Goal: Transaction & Acquisition: Purchase product/service

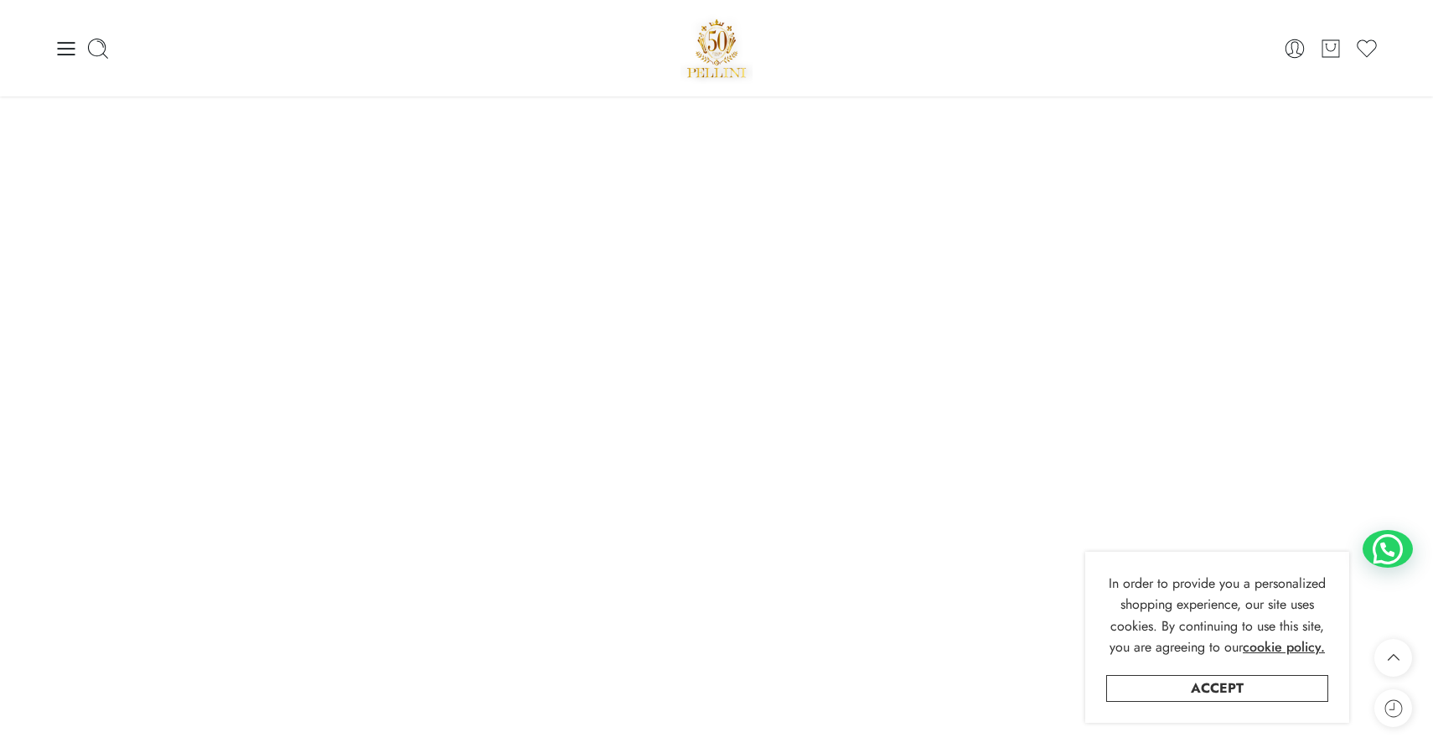
scroll to position [1127, 0]
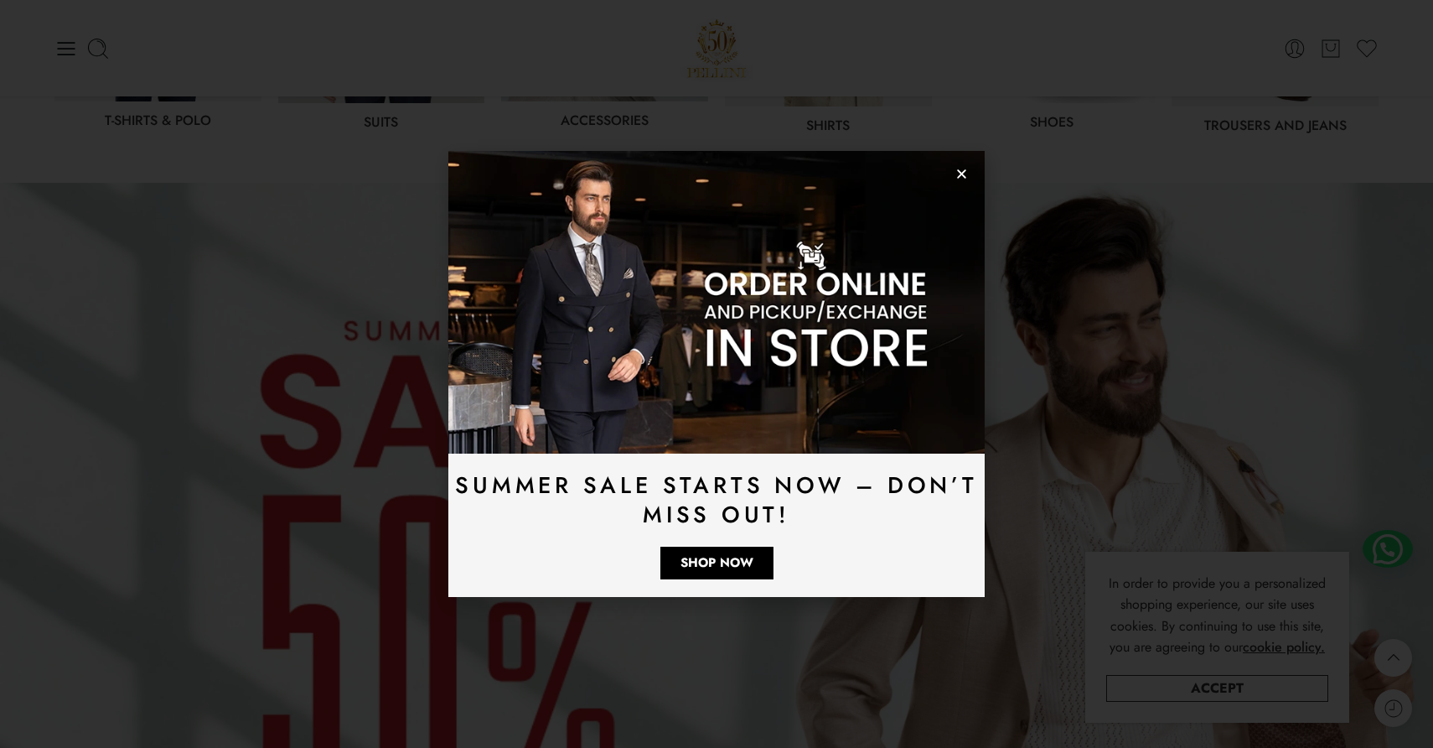
click at [967, 175] on icon "Close" at bounding box center [961, 174] width 13 height 13
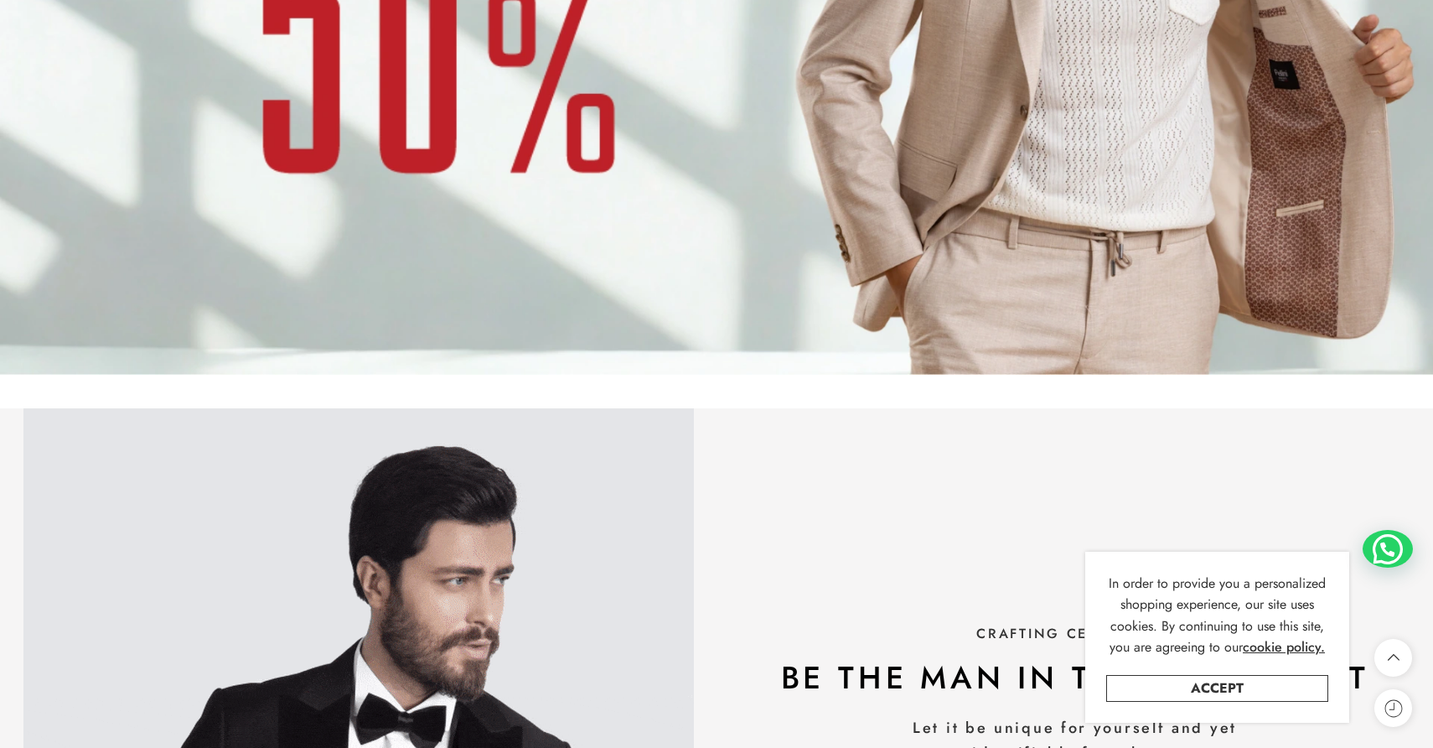
scroll to position [1742, 0]
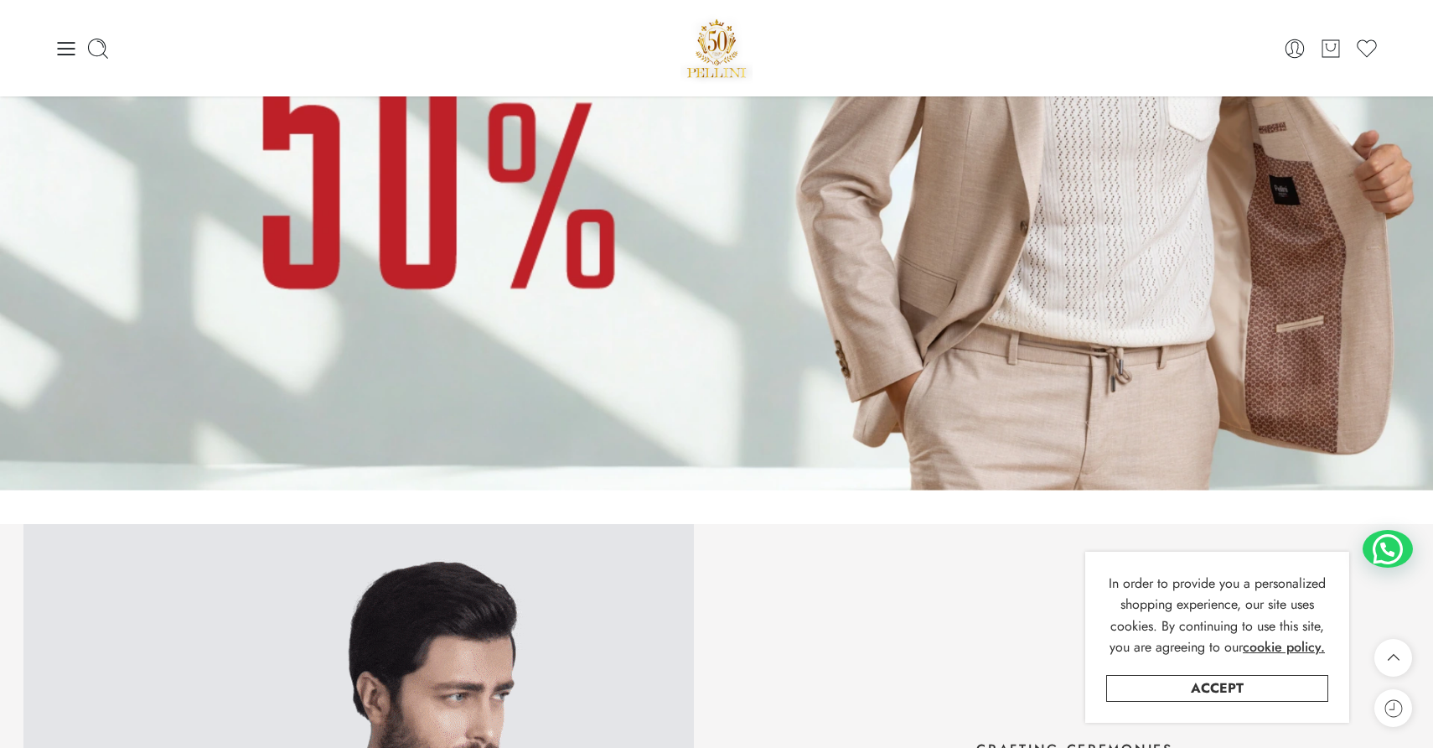
scroll to position [1622, 0]
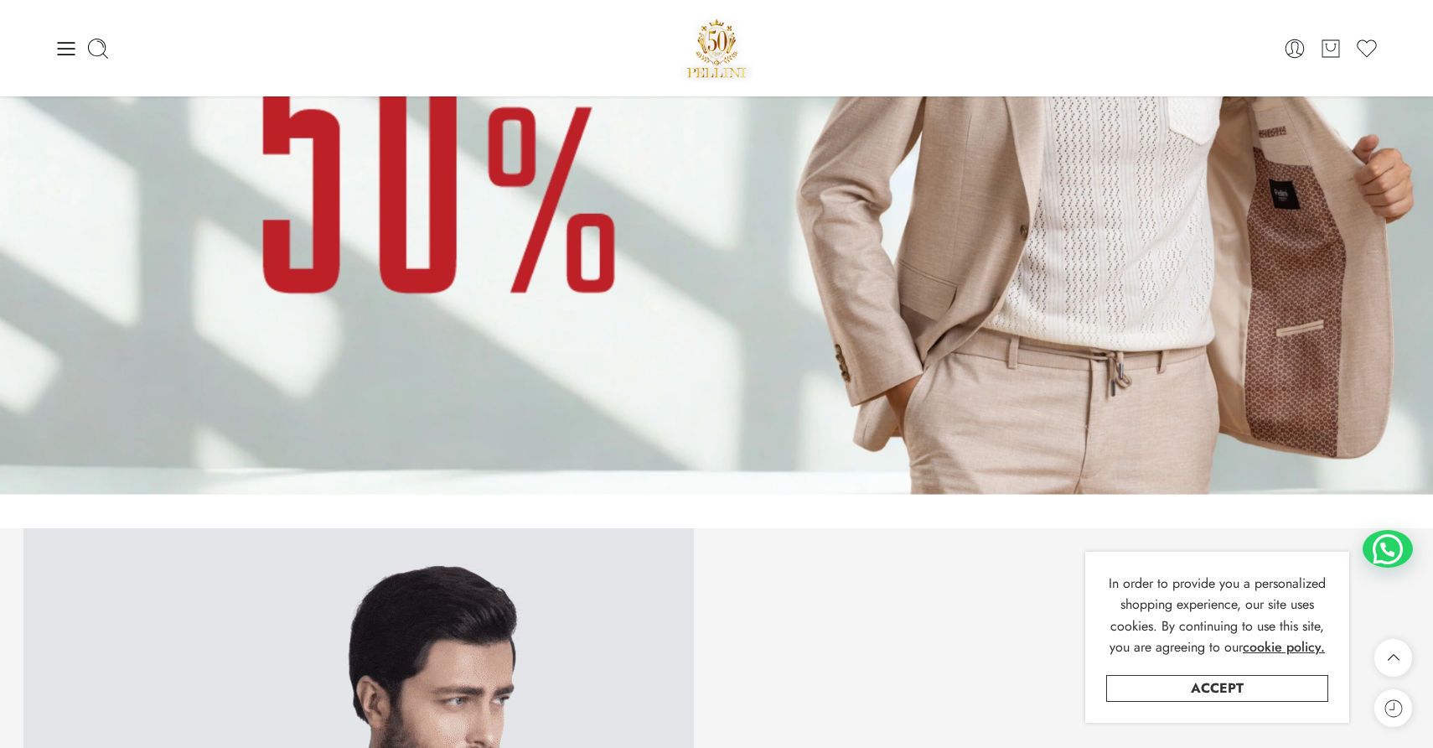
click at [702, 181] on img at bounding box center [716, 91] width 1433 height 806
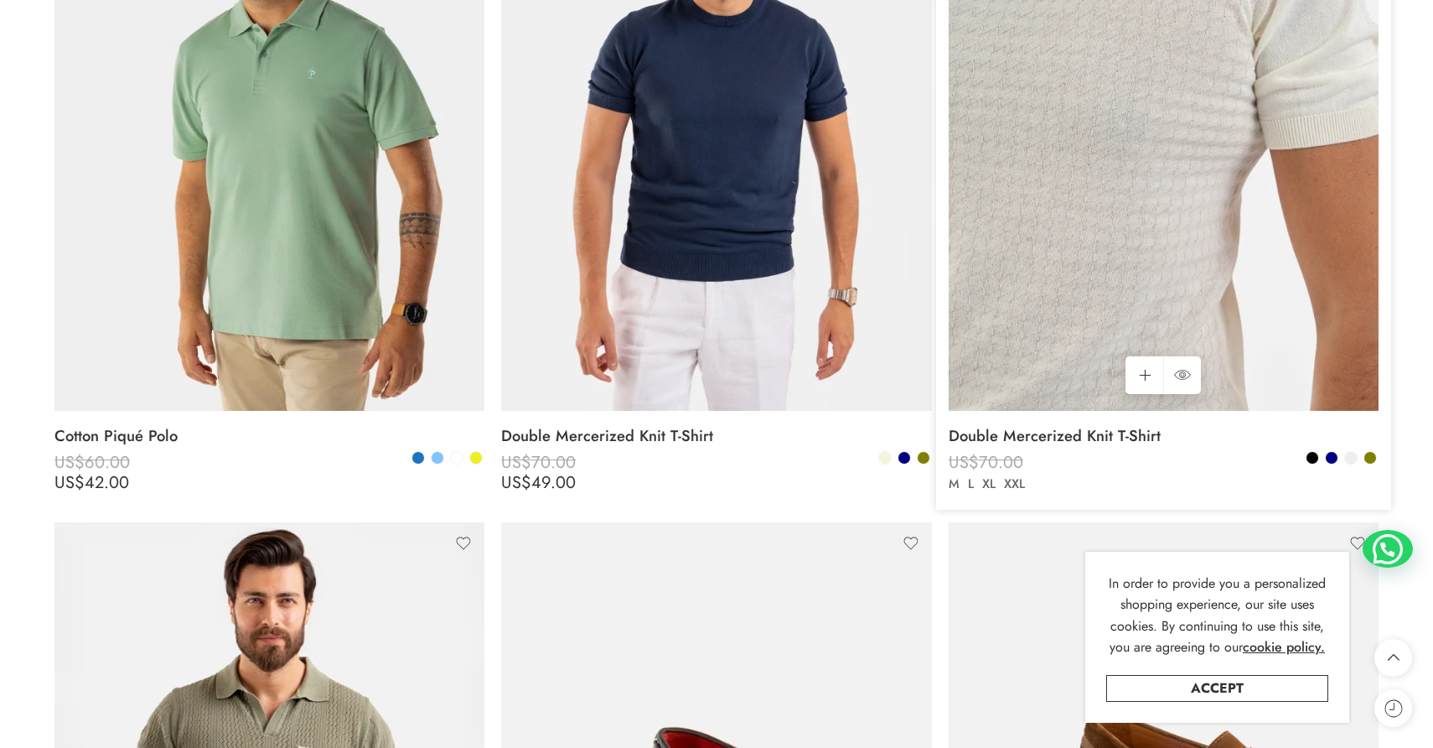
scroll to position [1147, 0]
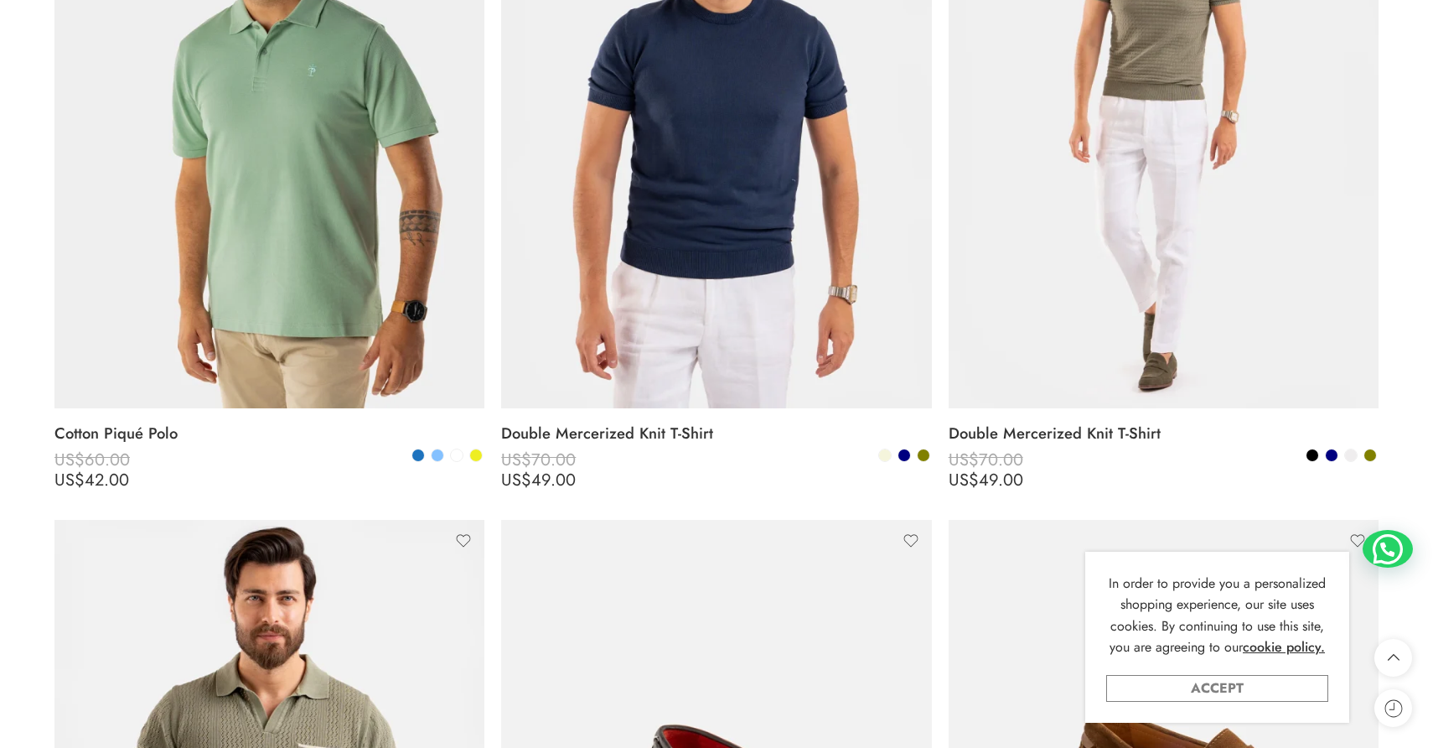
click at [1224, 677] on link "Accept" at bounding box center [1217, 688] width 222 height 27
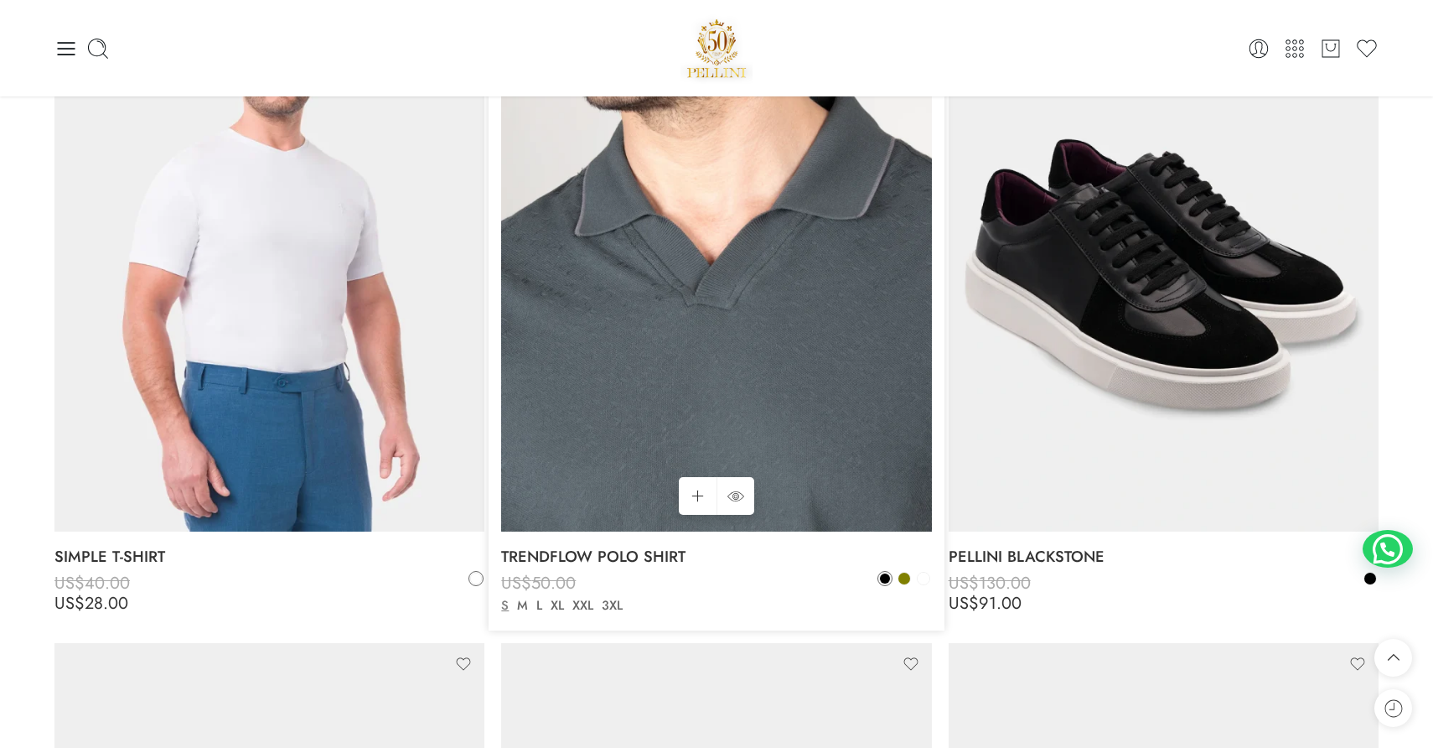
scroll to position [11972, 0]
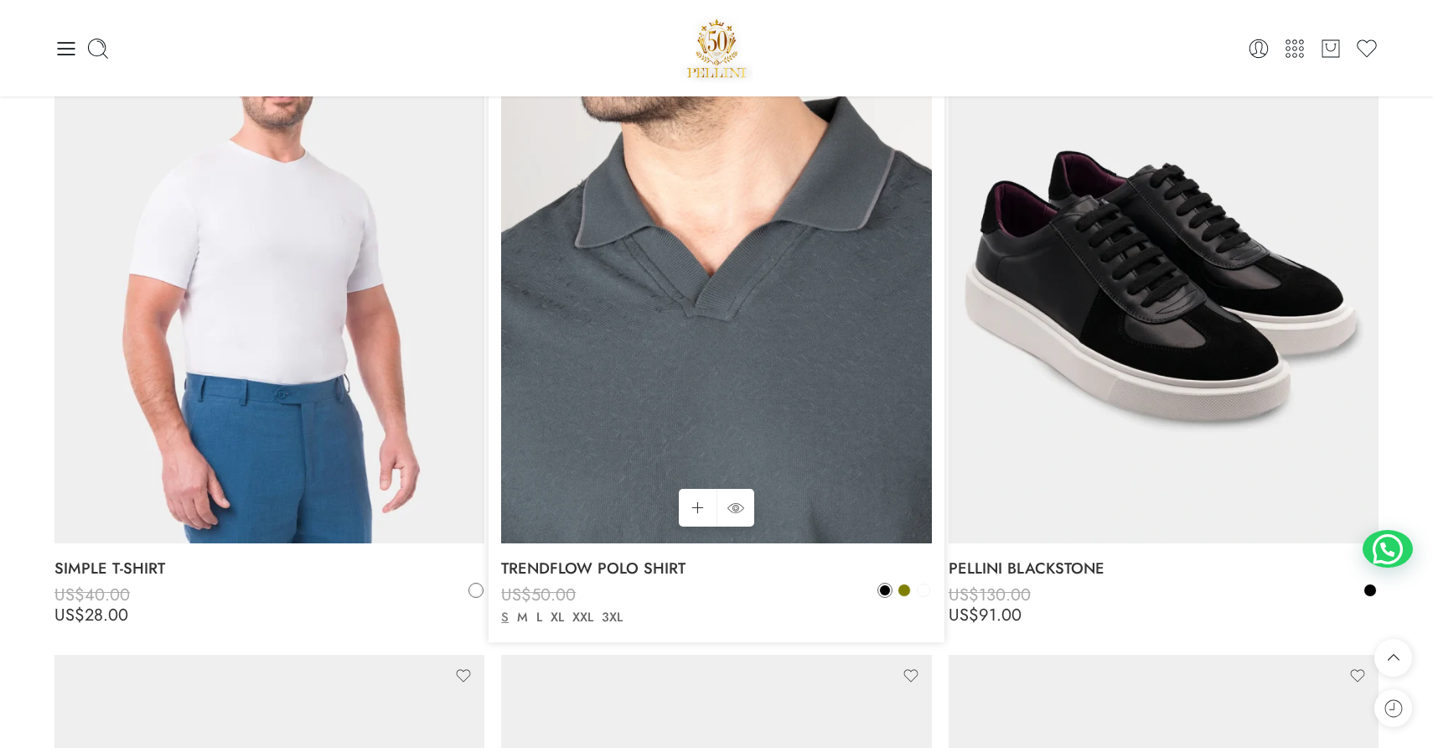
click at [809, 302] on img at bounding box center [716, 256] width 430 height 573
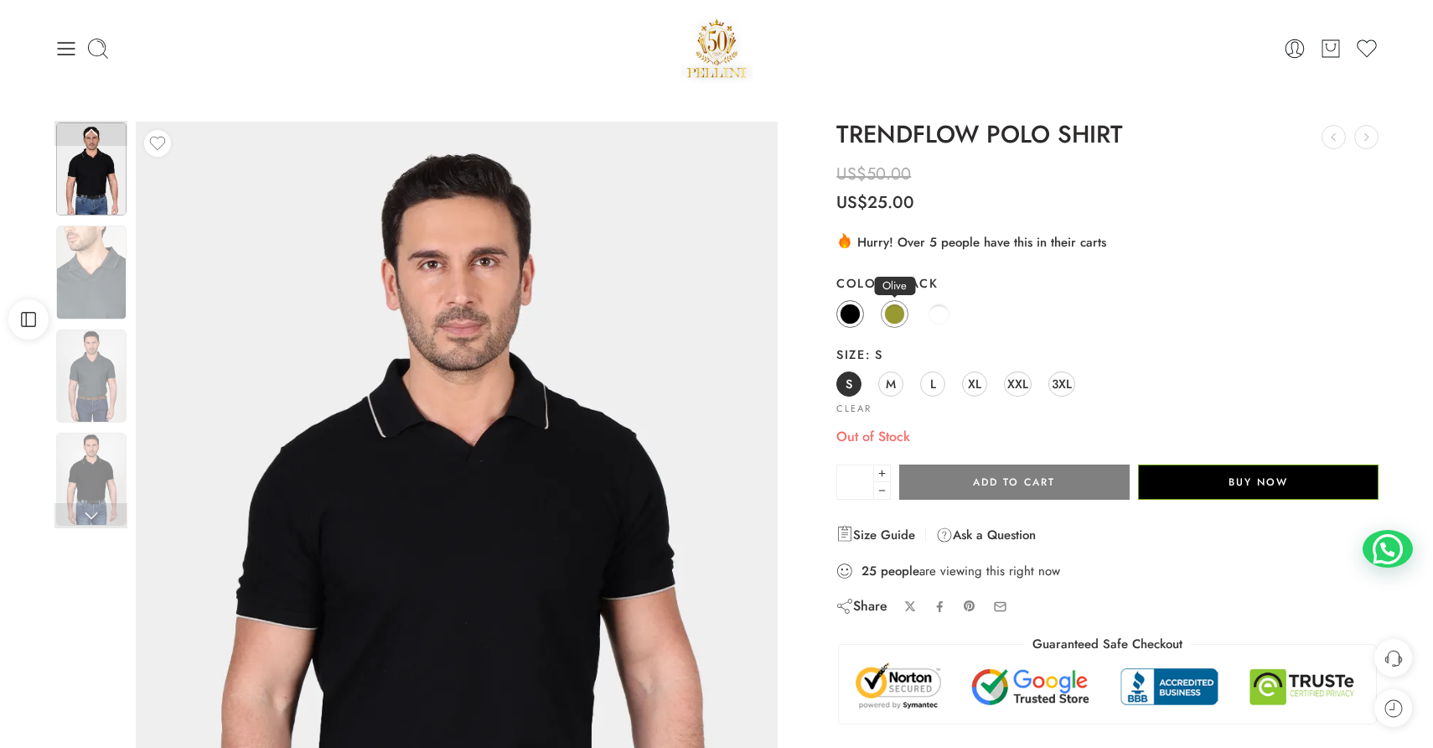
click at [893, 313] on span at bounding box center [894, 313] width 21 height 21
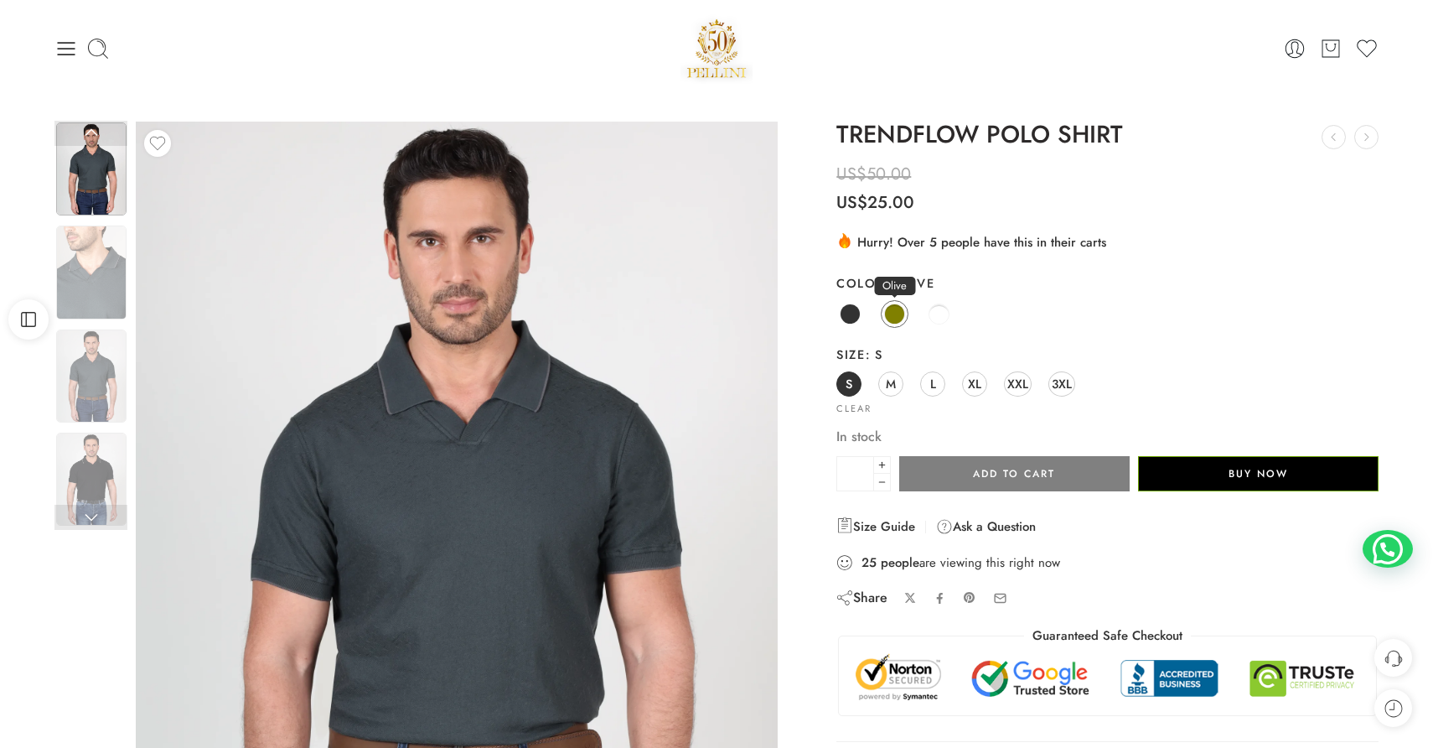
click at [886, 315] on span at bounding box center [894, 313] width 21 height 21
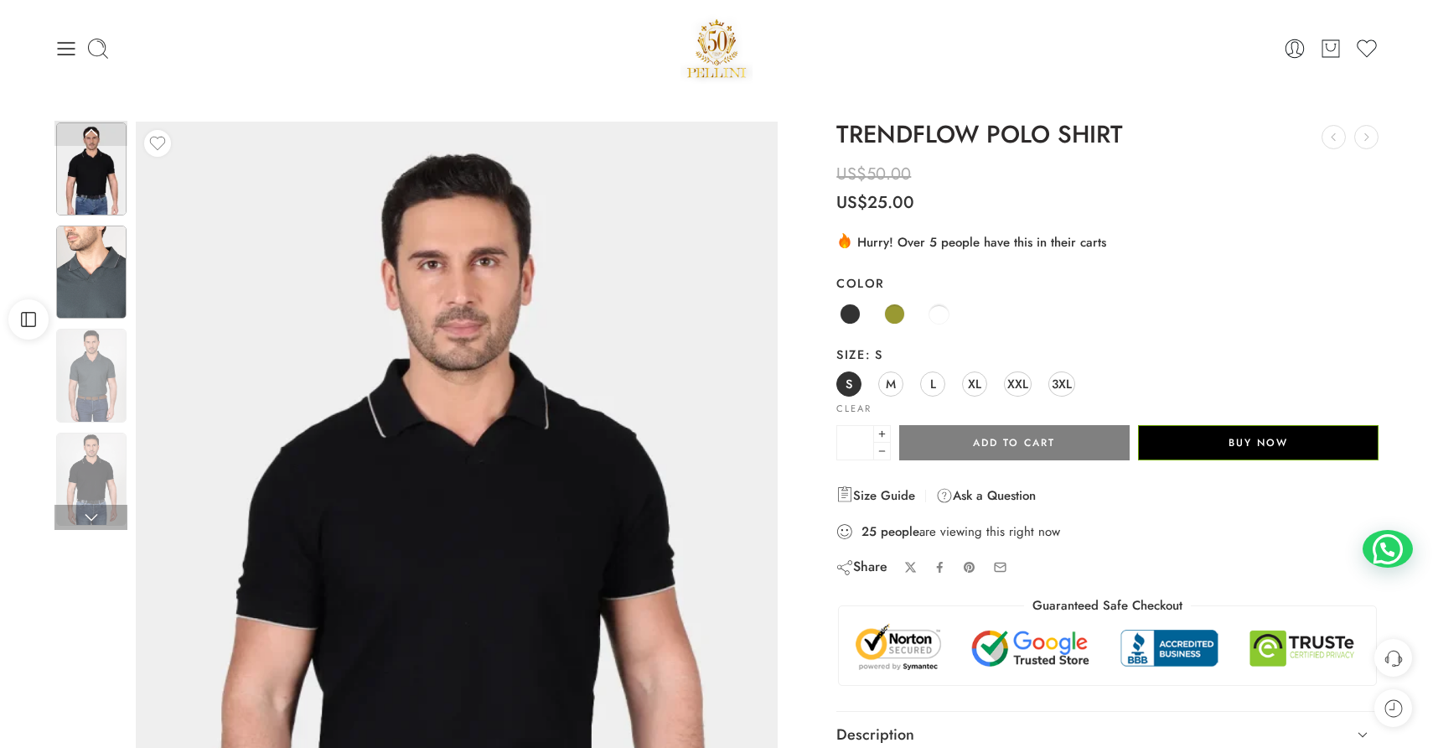
click at [107, 279] on img at bounding box center [91, 271] width 70 height 93
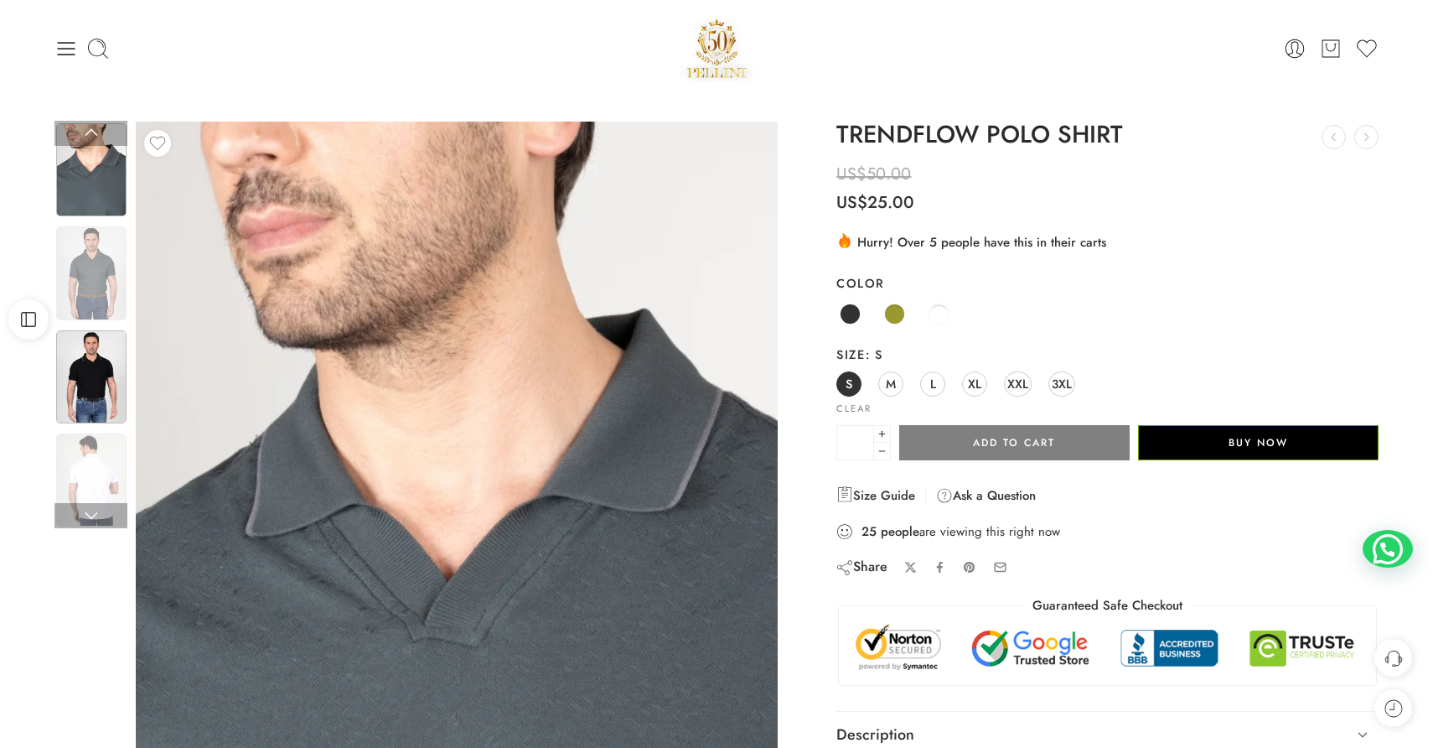
click at [101, 366] on img at bounding box center [91, 376] width 70 height 93
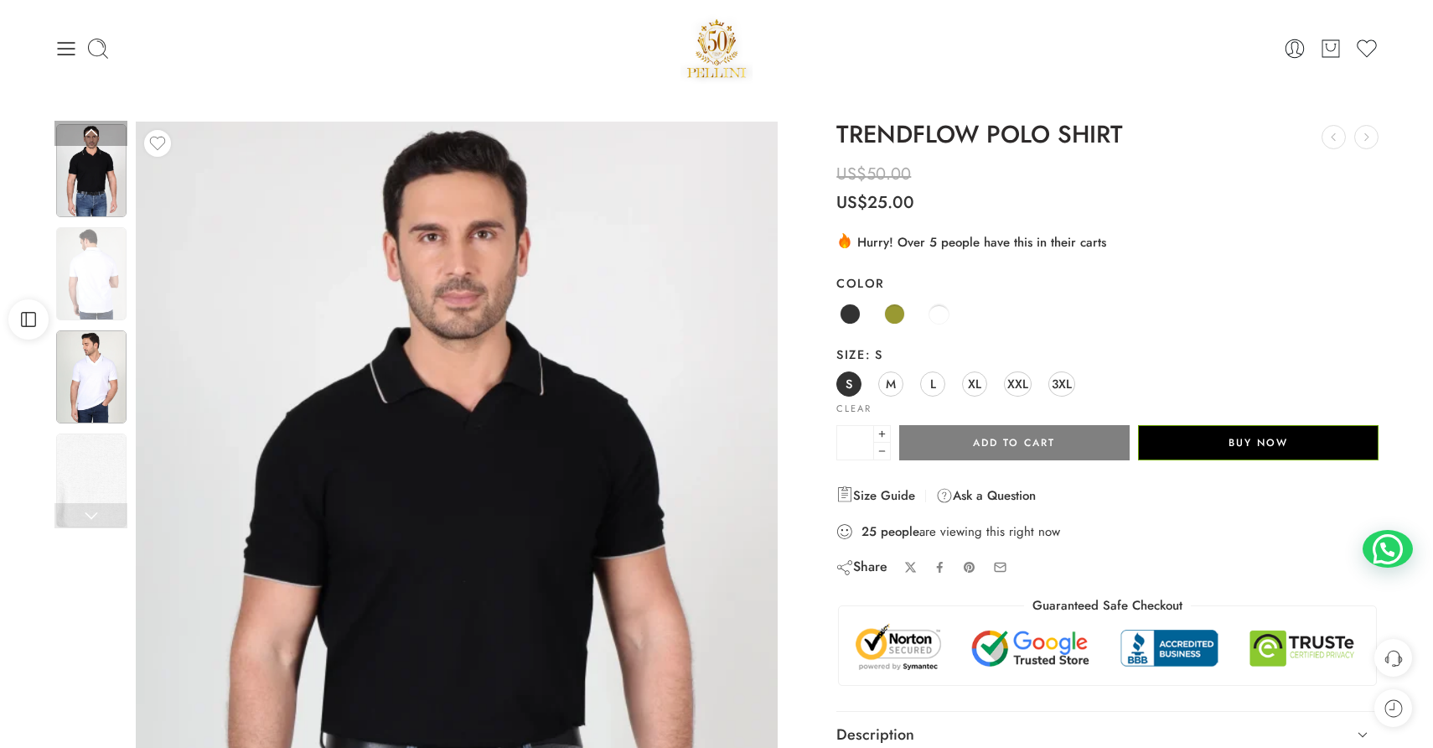
click at [102, 380] on img at bounding box center [91, 376] width 70 height 93
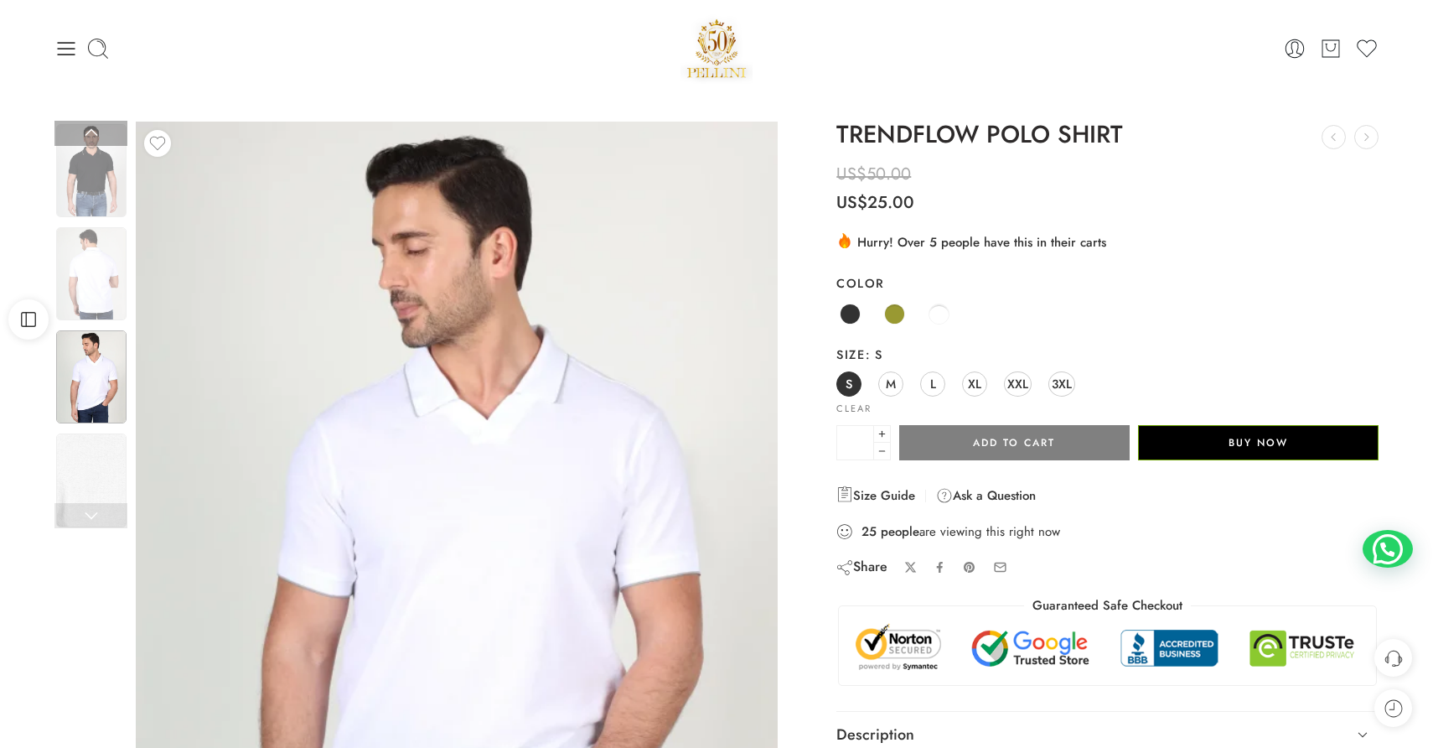
scroll to position [235, 0]
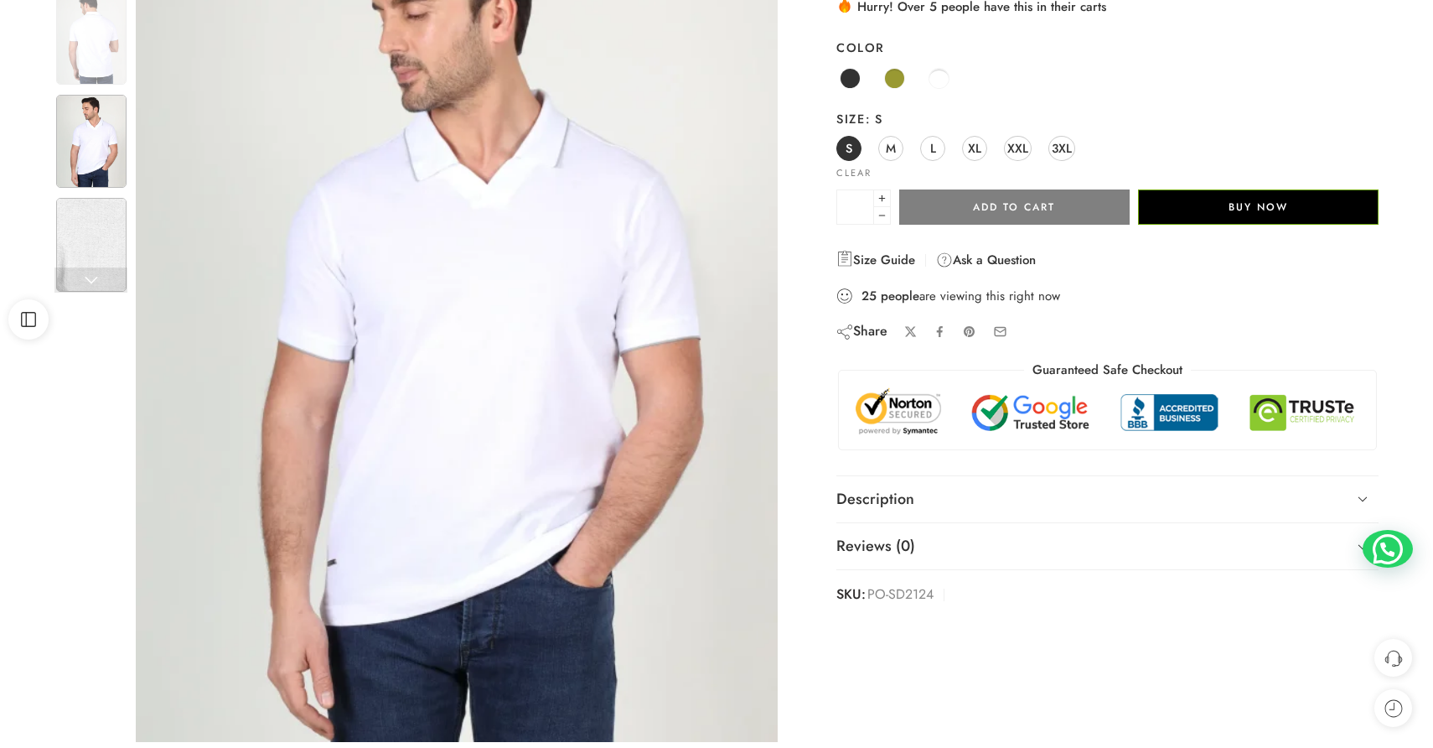
click at [96, 238] on img at bounding box center [91, 244] width 70 height 93
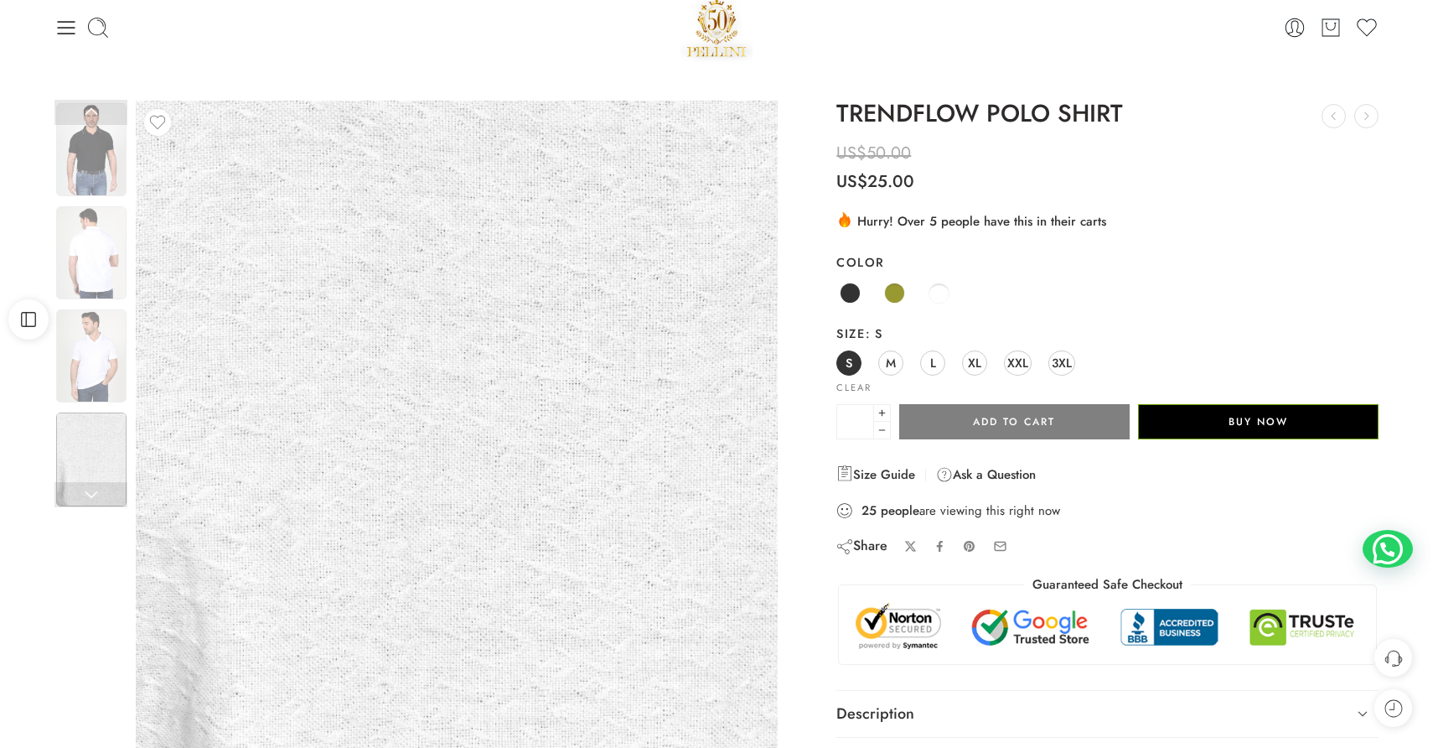
scroll to position [0, 0]
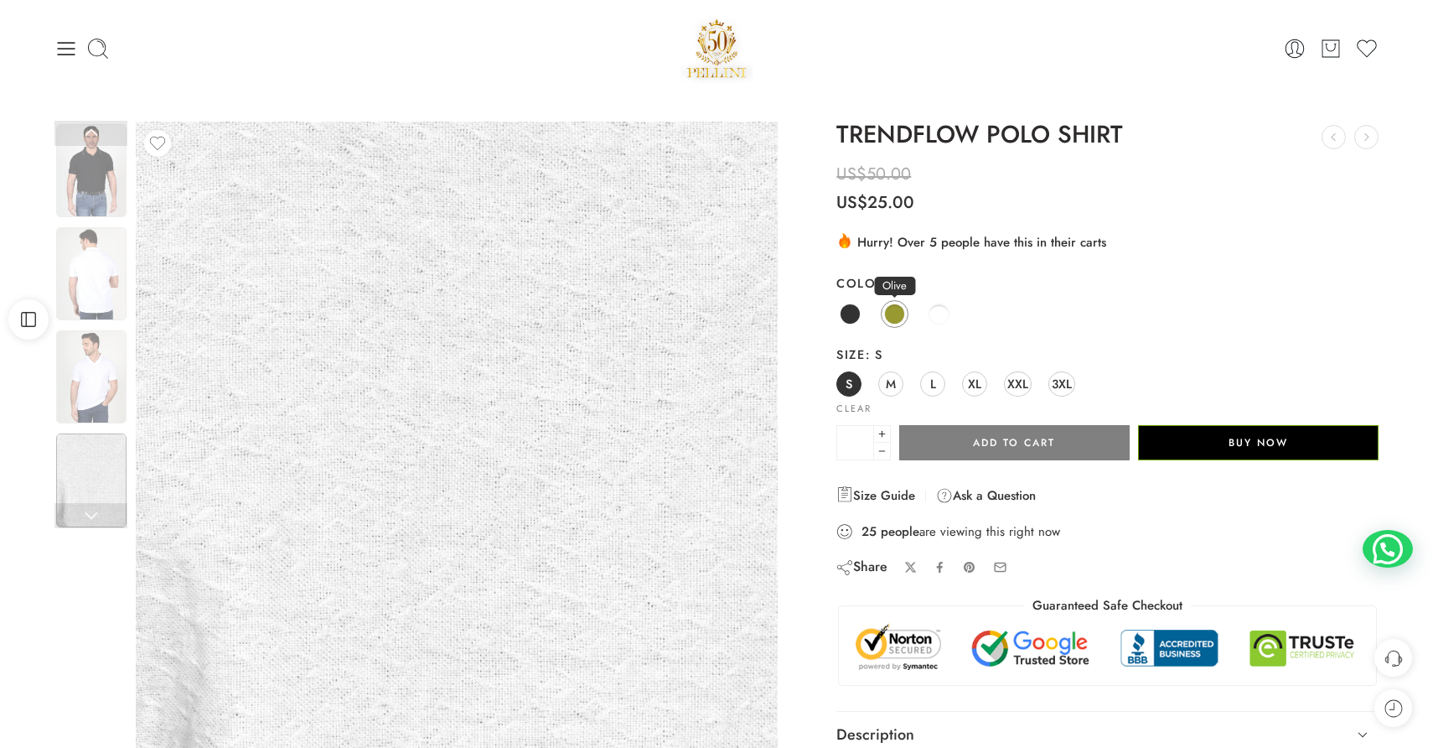
click at [897, 308] on span at bounding box center [894, 313] width 21 height 21
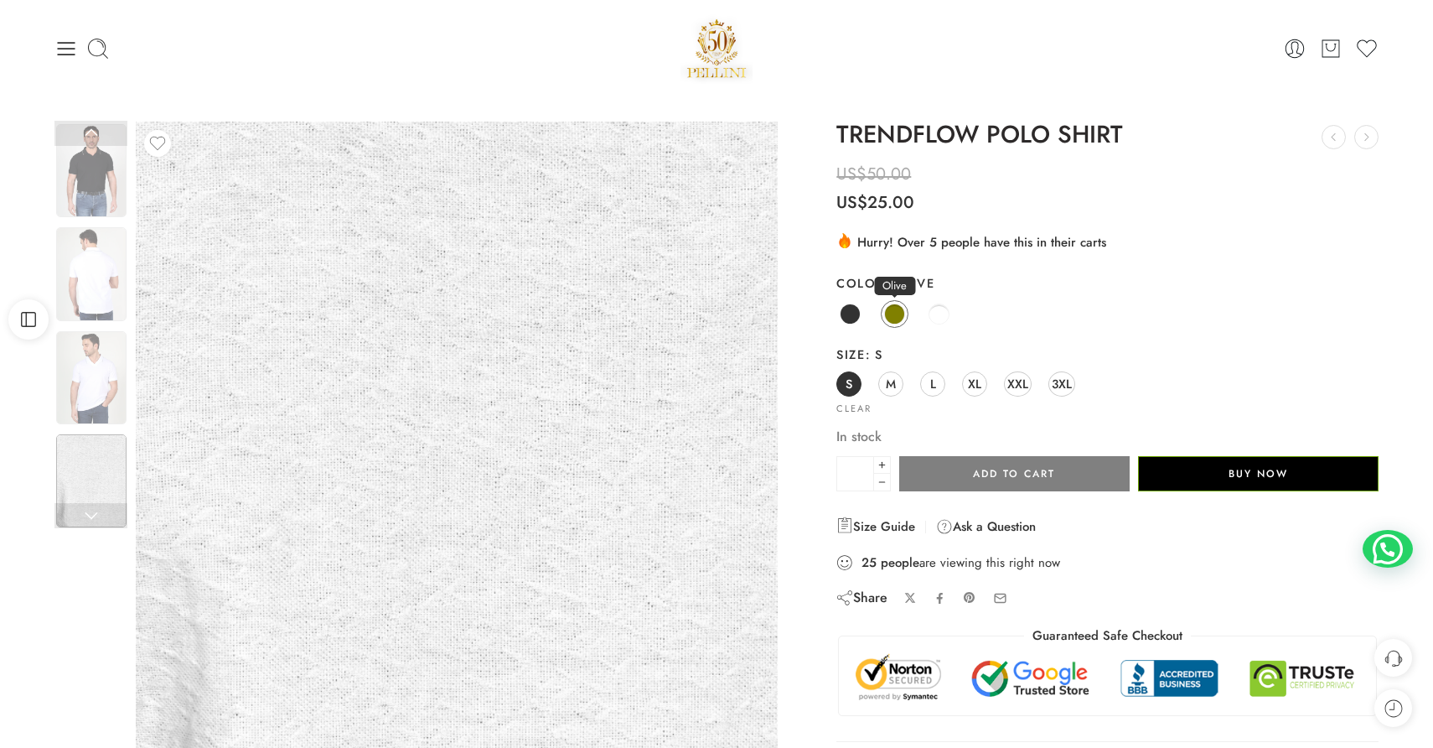
click at [897, 308] on span at bounding box center [894, 313] width 21 height 21
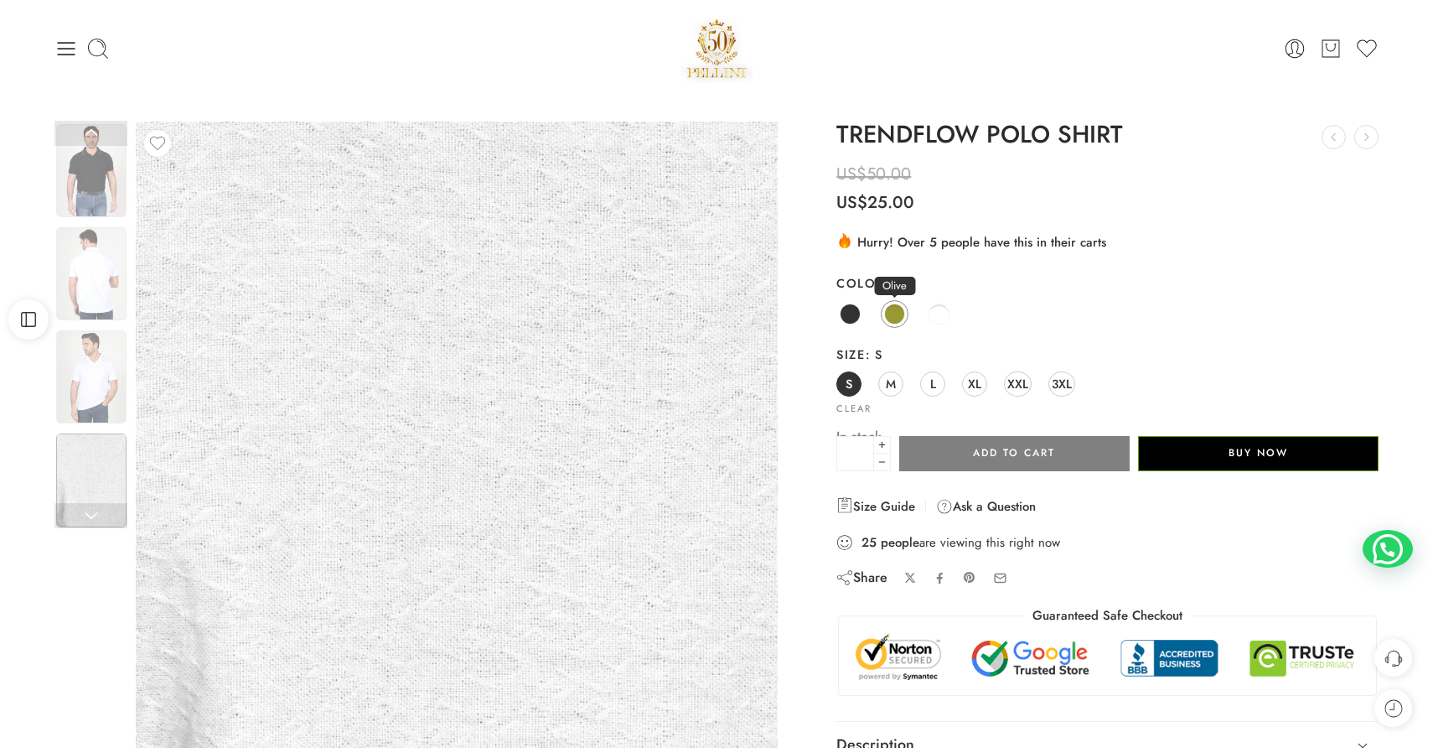
click at [897, 308] on span at bounding box center [894, 313] width 21 height 21
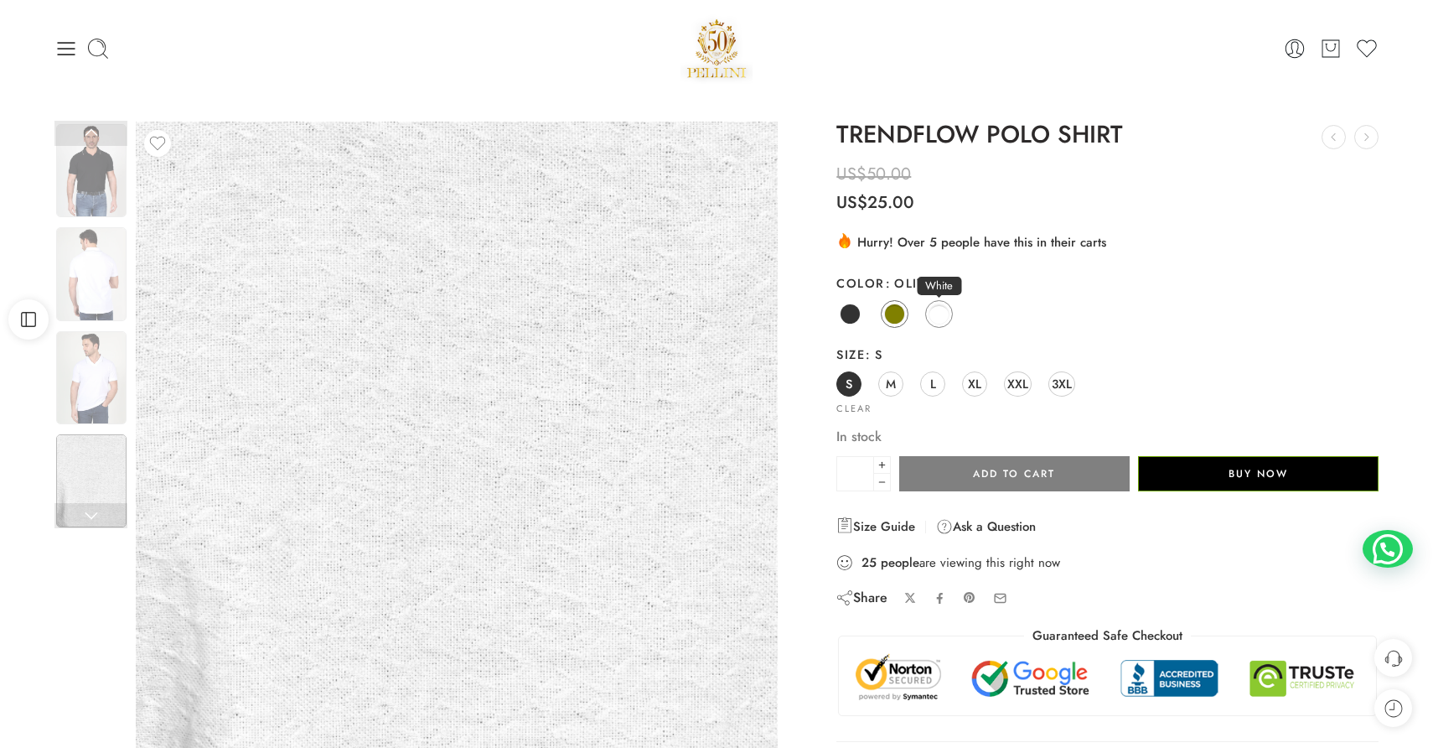
click at [943, 311] on span at bounding box center [939, 313] width 21 height 21
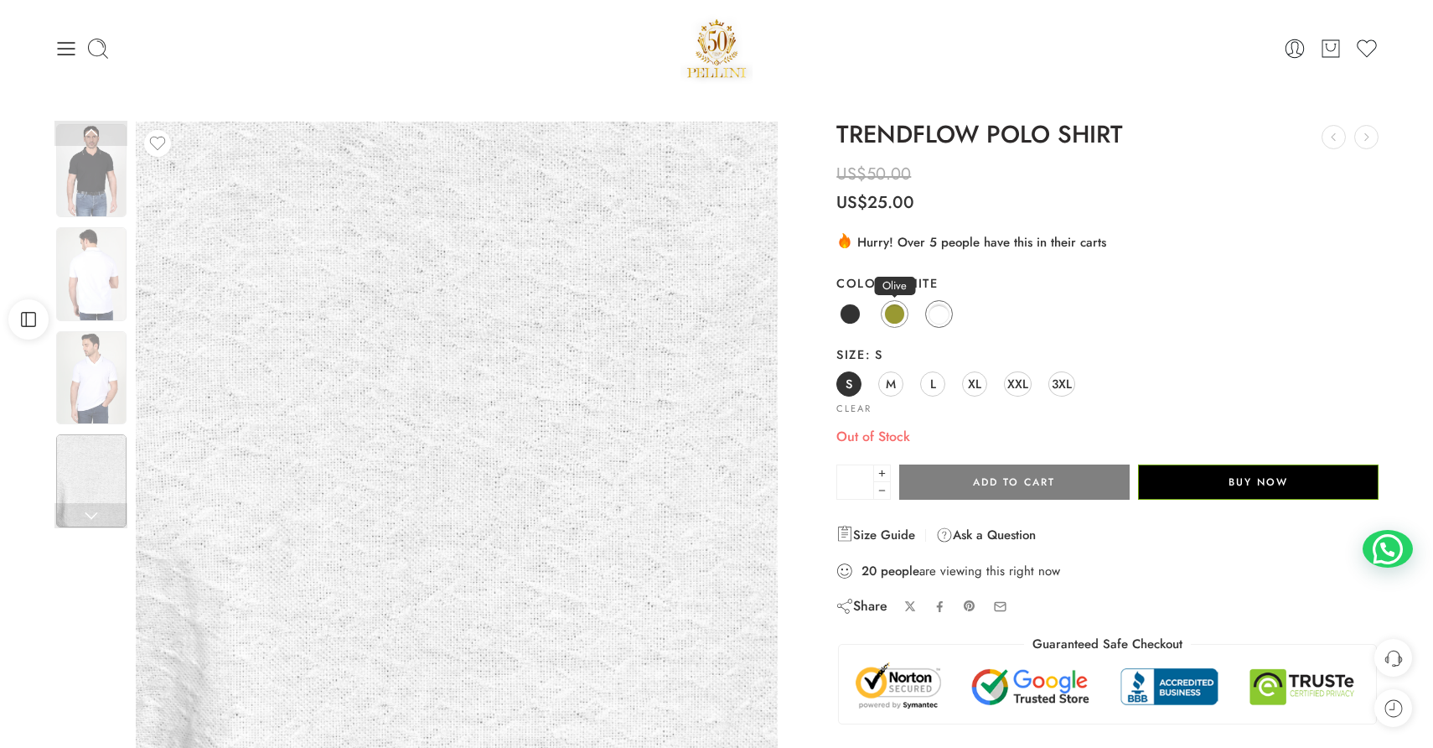
click at [896, 315] on span at bounding box center [894, 313] width 21 height 21
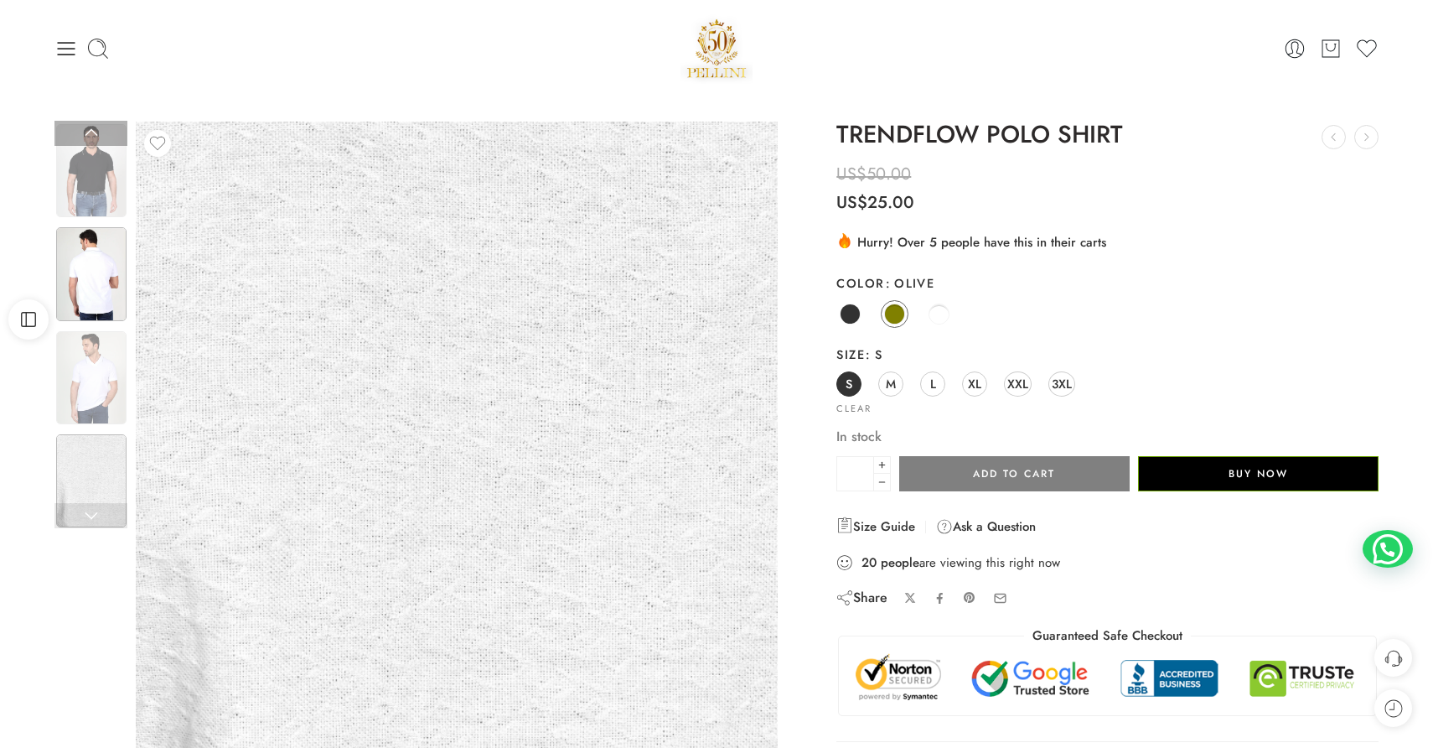
click at [91, 308] on img at bounding box center [91, 273] width 70 height 93
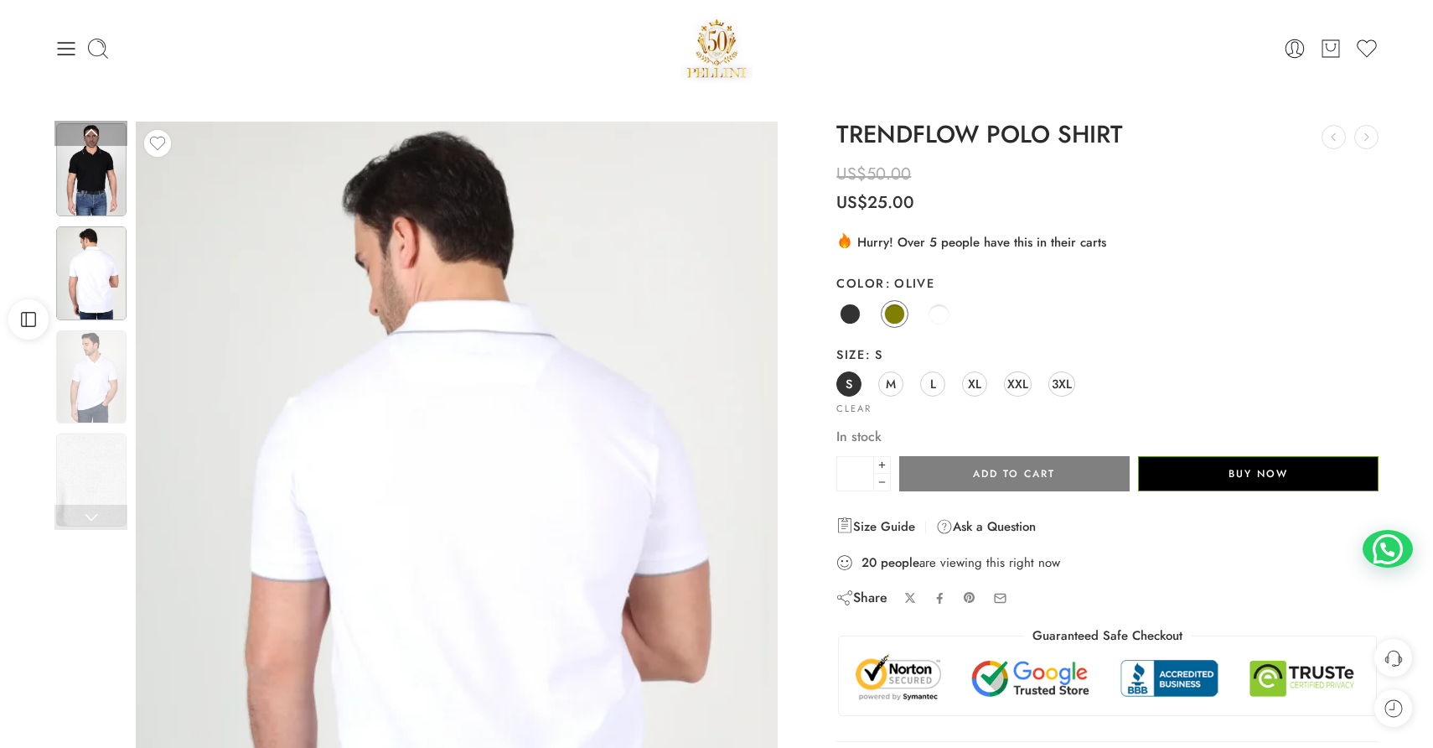
click at [83, 195] on img at bounding box center [91, 169] width 70 height 93
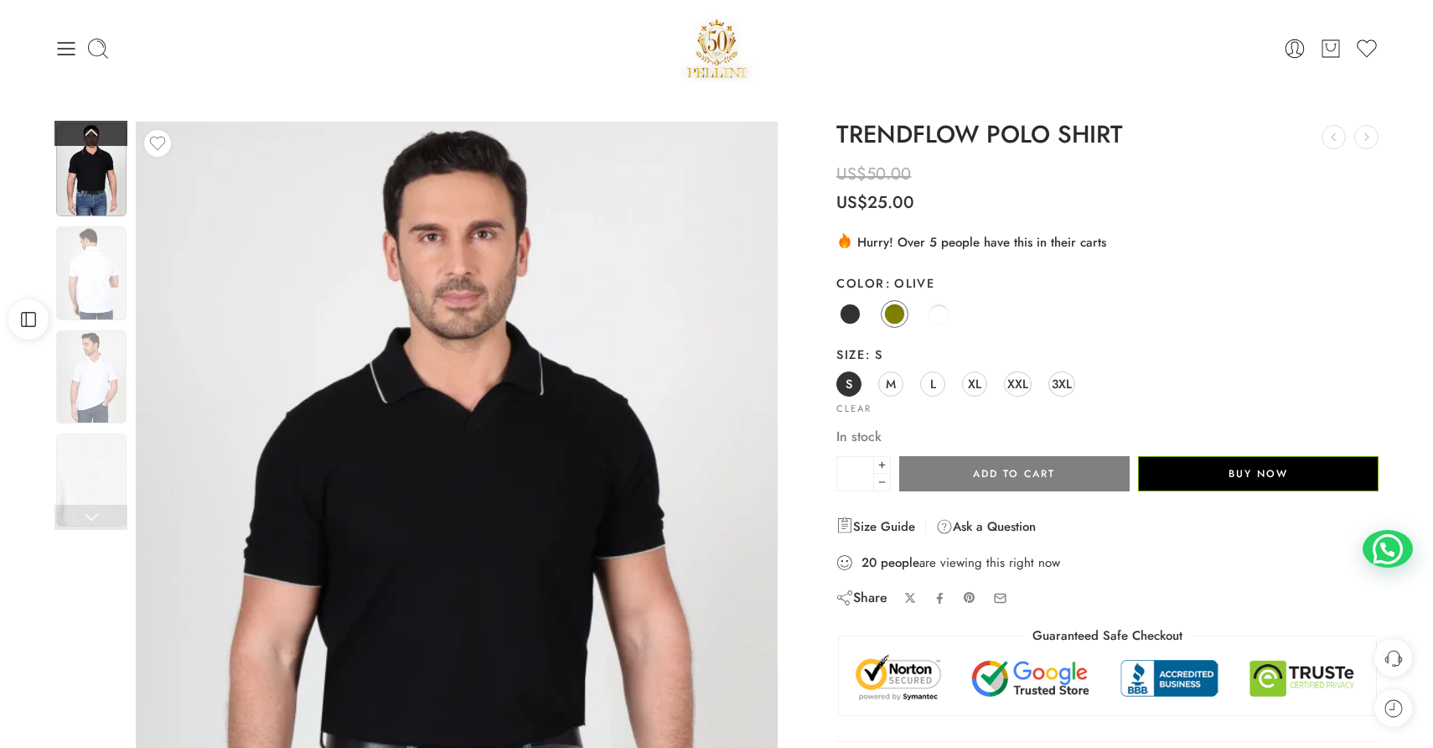
click at [96, 132] on link at bounding box center [90, 133] width 73 height 25
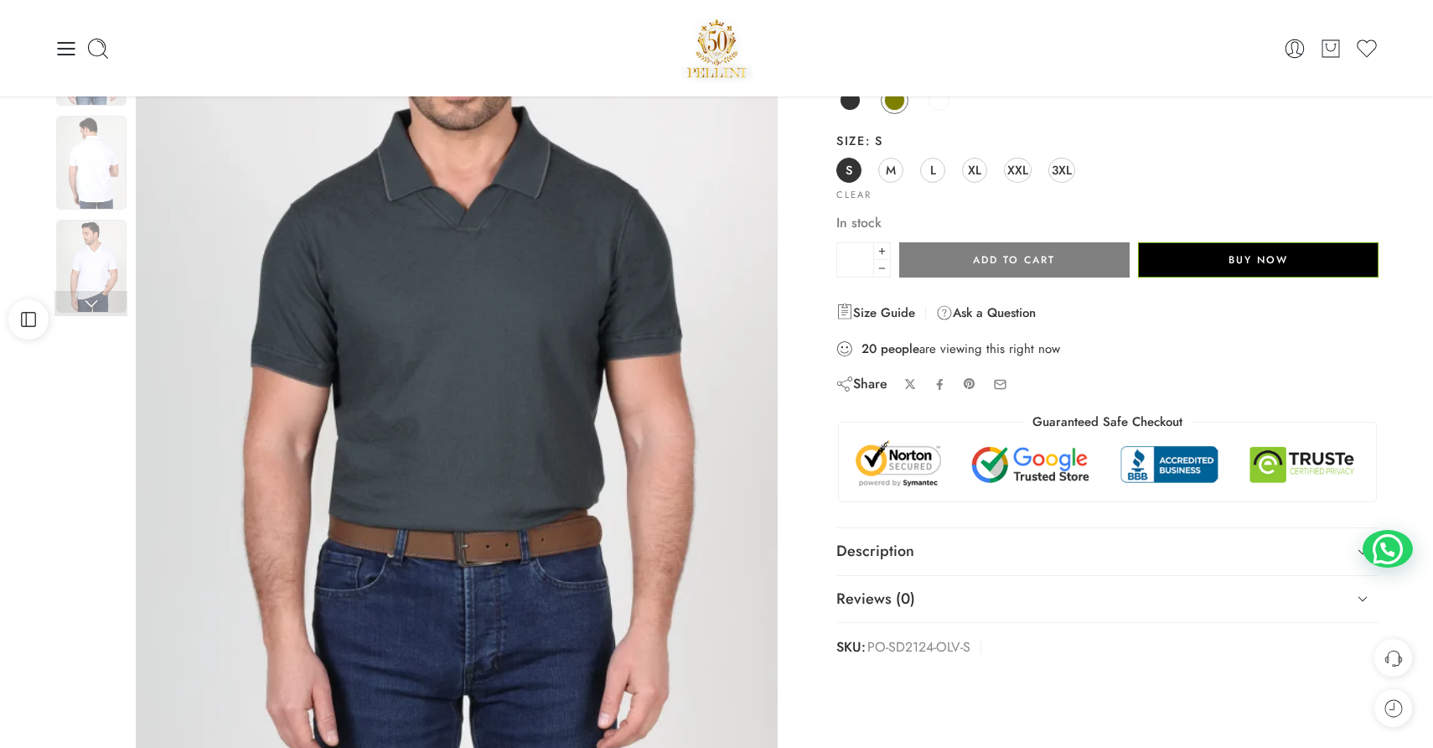
scroll to position [215, 0]
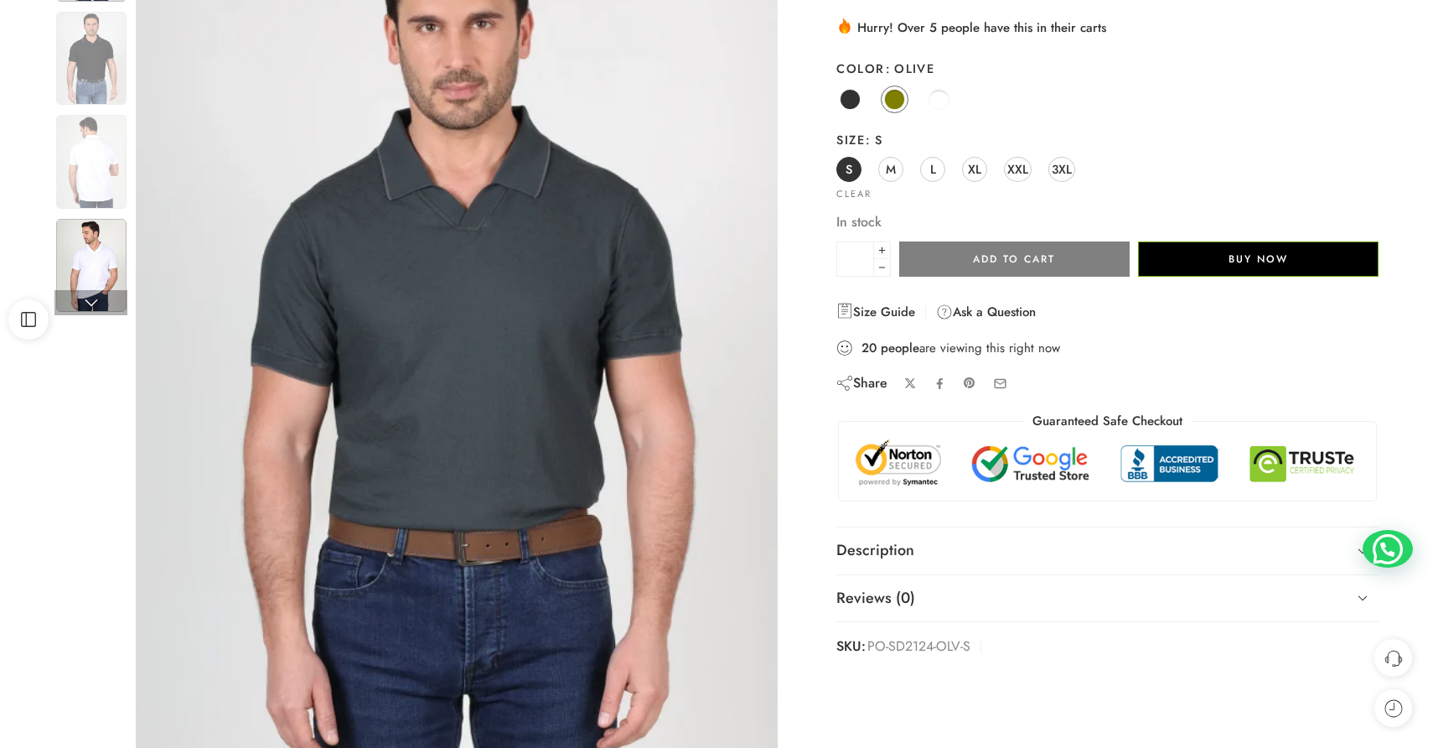
click at [96, 252] on img at bounding box center [91, 265] width 70 height 93
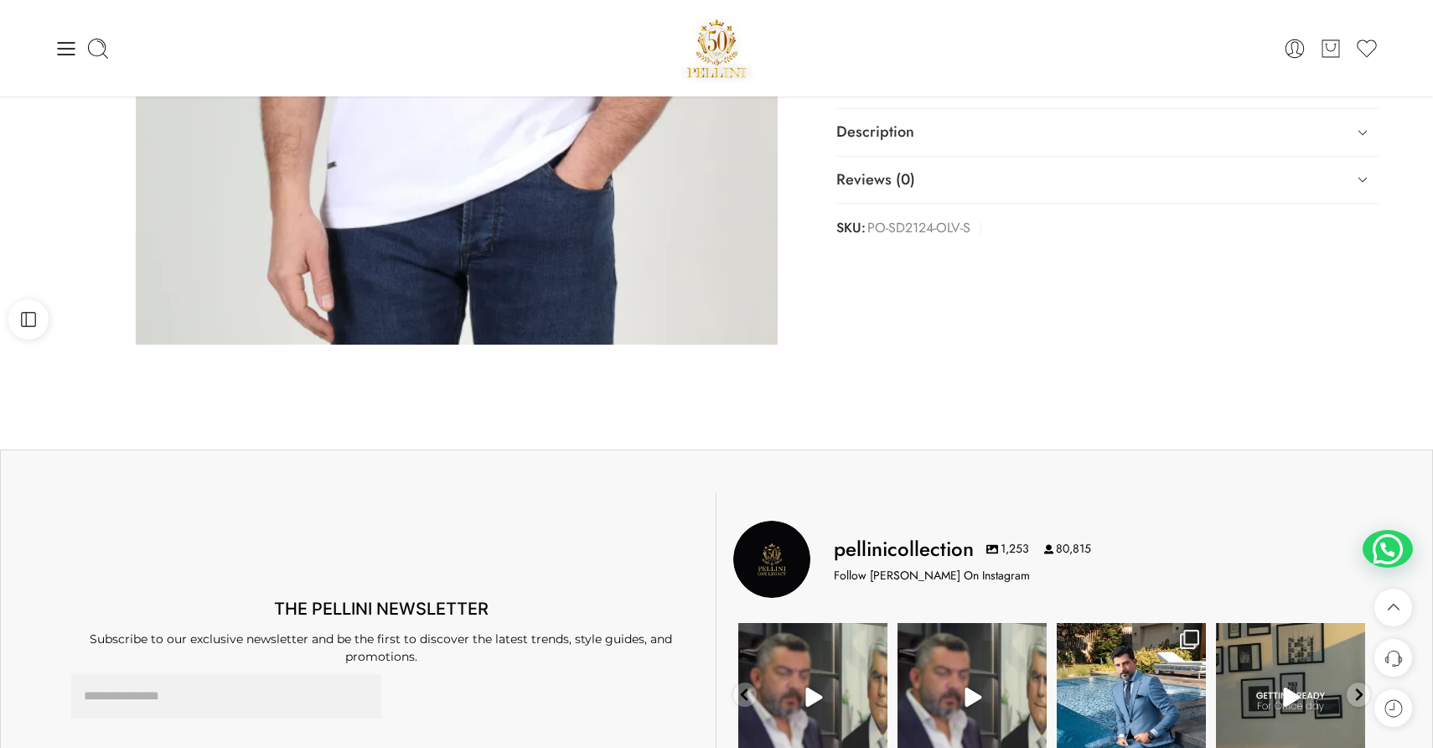
scroll to position [0, 0]
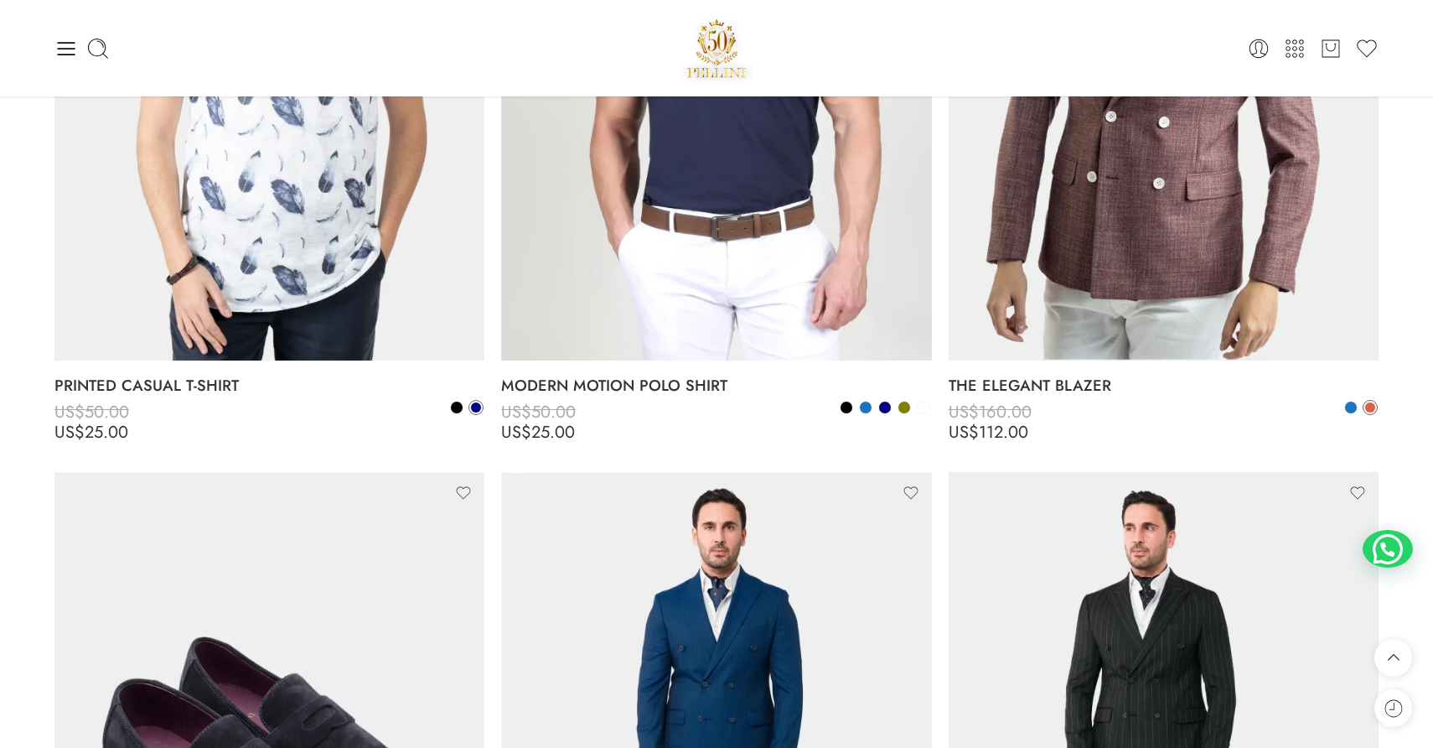
scroll to position [10098, 0]
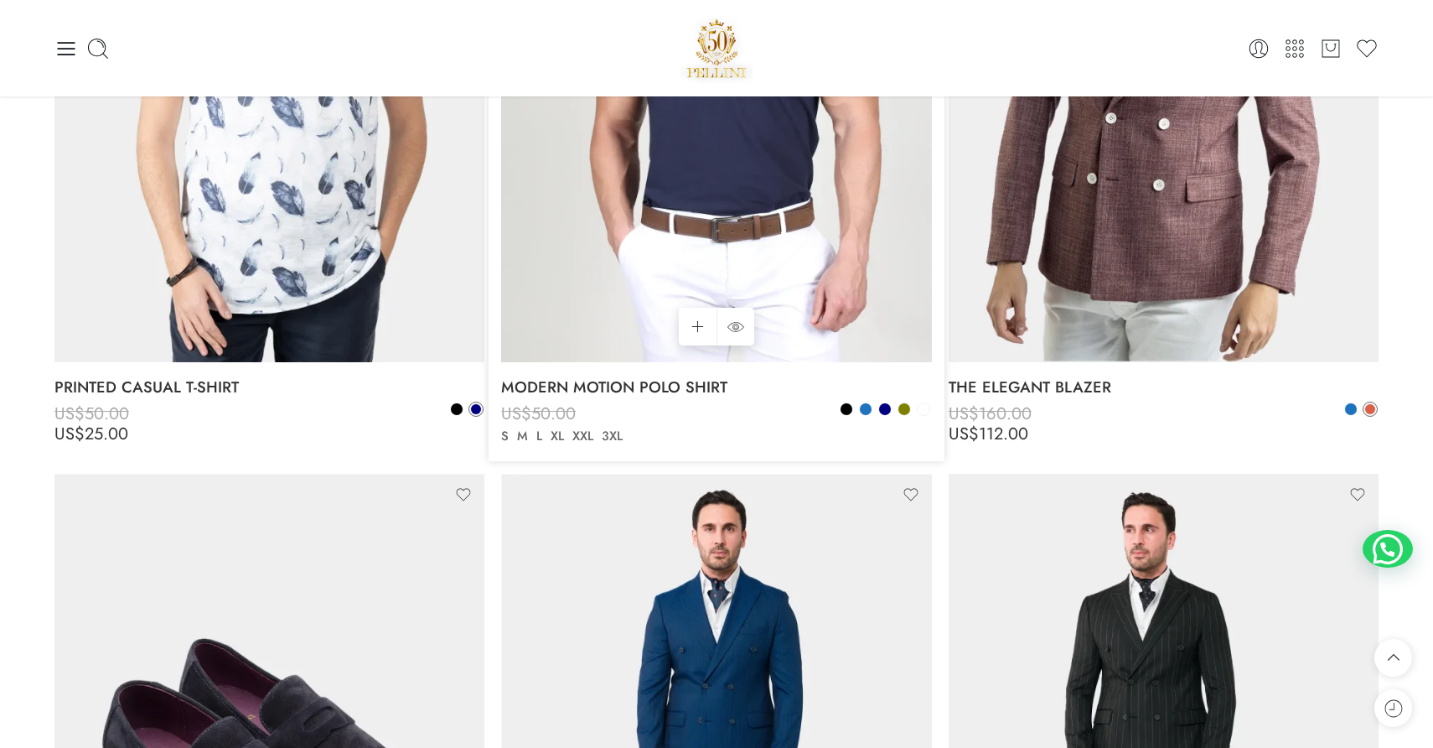
drag, startPoint x: 753, startPoint y: 380, endPoint x: 667, endPoint y: 426, distance: 97.9
click at [667, 426] on div "MODERN MOTION POLO SHIRT US$ 50.00 US$ 25.00 US$ 50.00 US$ 25.00 S M L XL XXL 3…" at bounding box center [716, 411] width 430 height 99
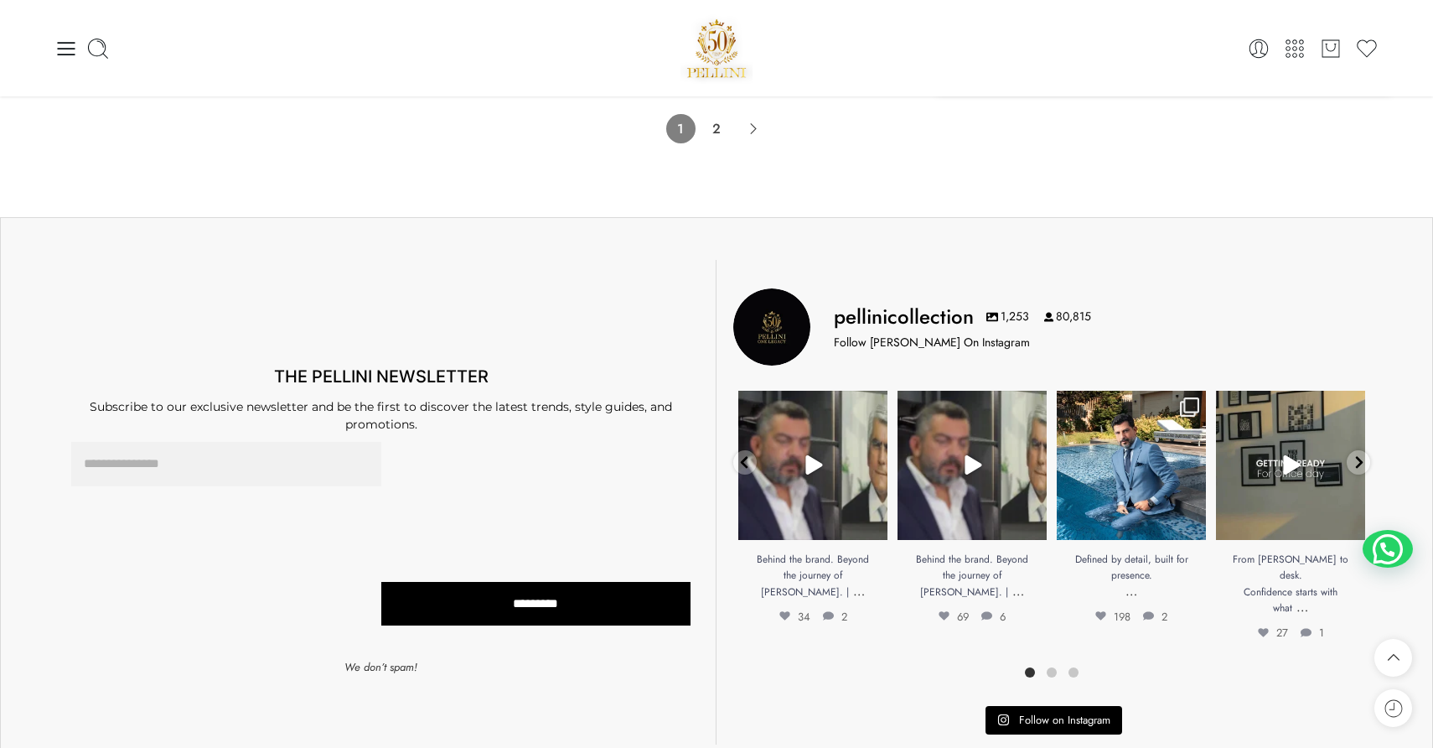
scroll to position [13754, 0]
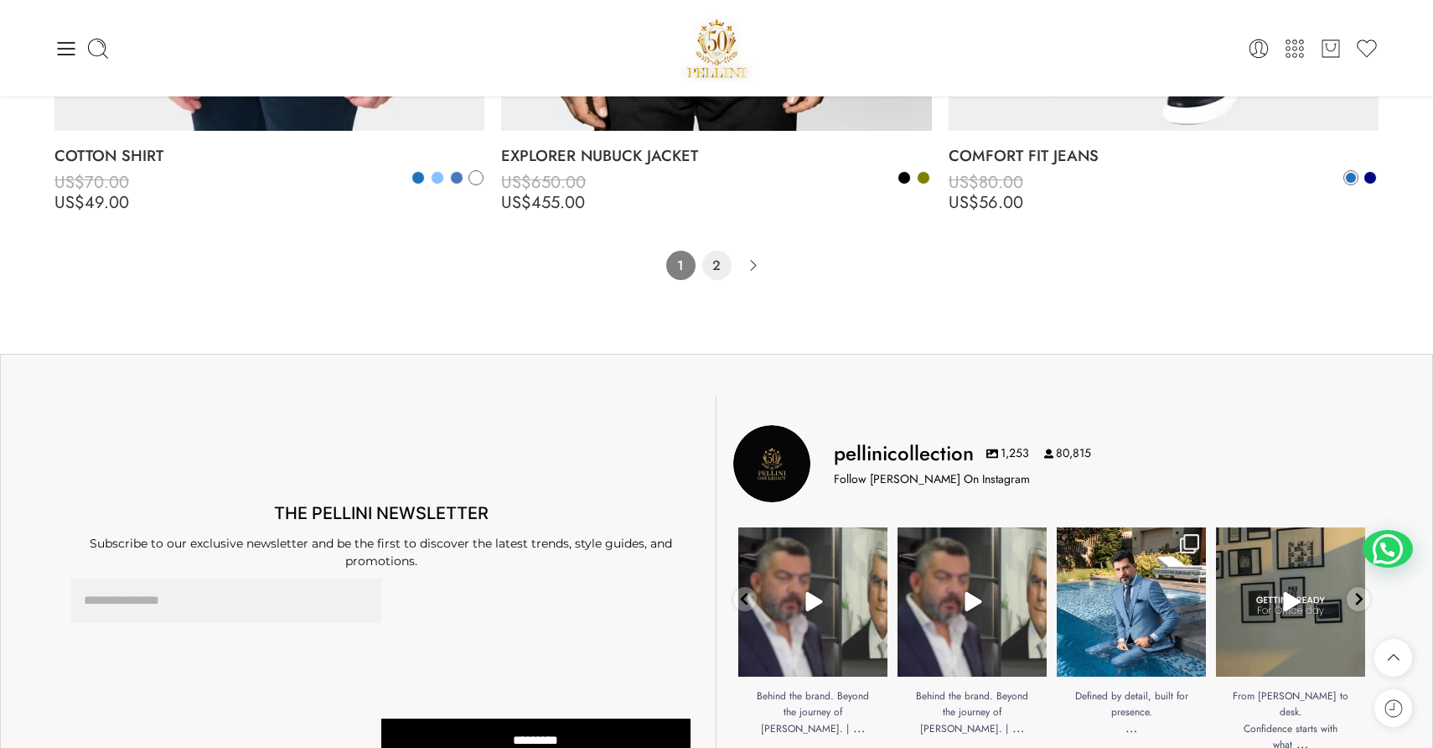
click at [712, 277] on link "2" at bounding box center [716, 265] width 29 height 29
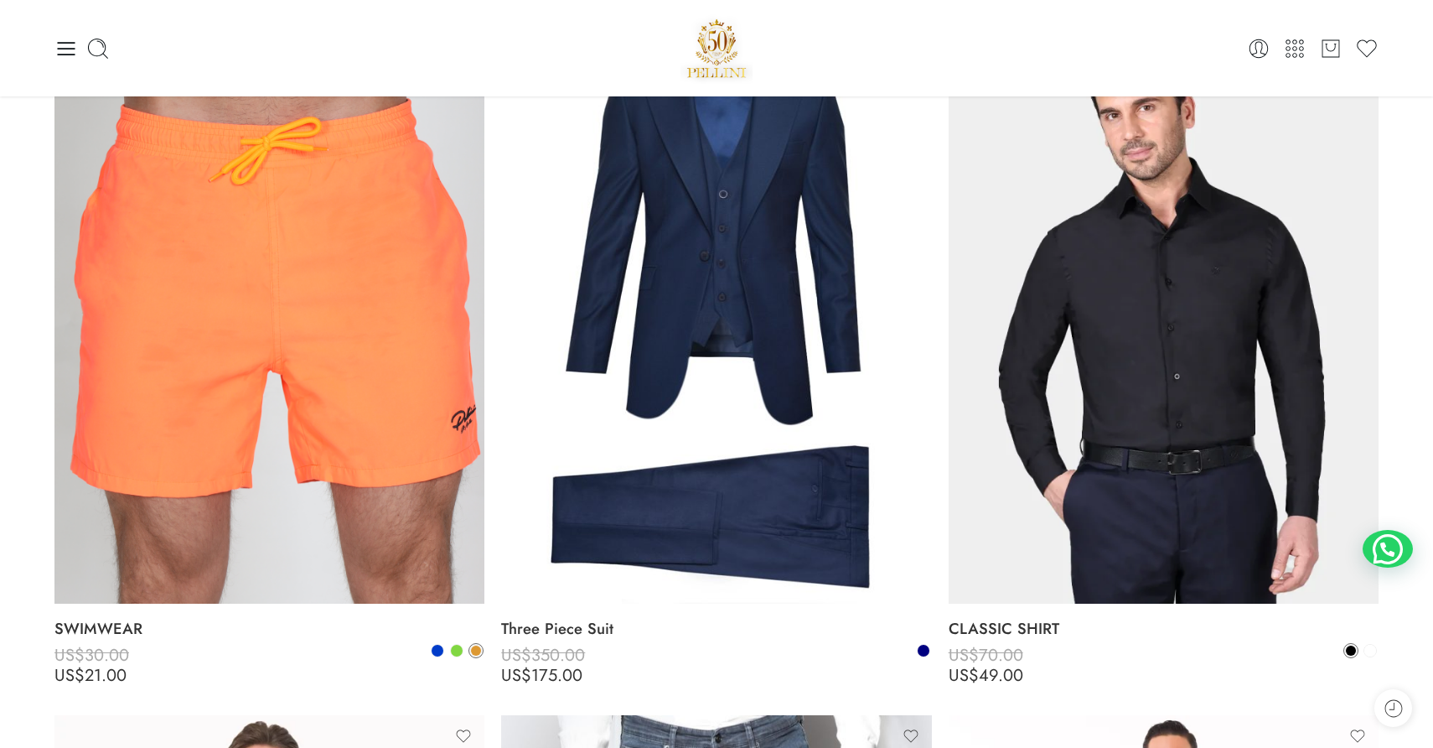
scroll to position [262, 0]
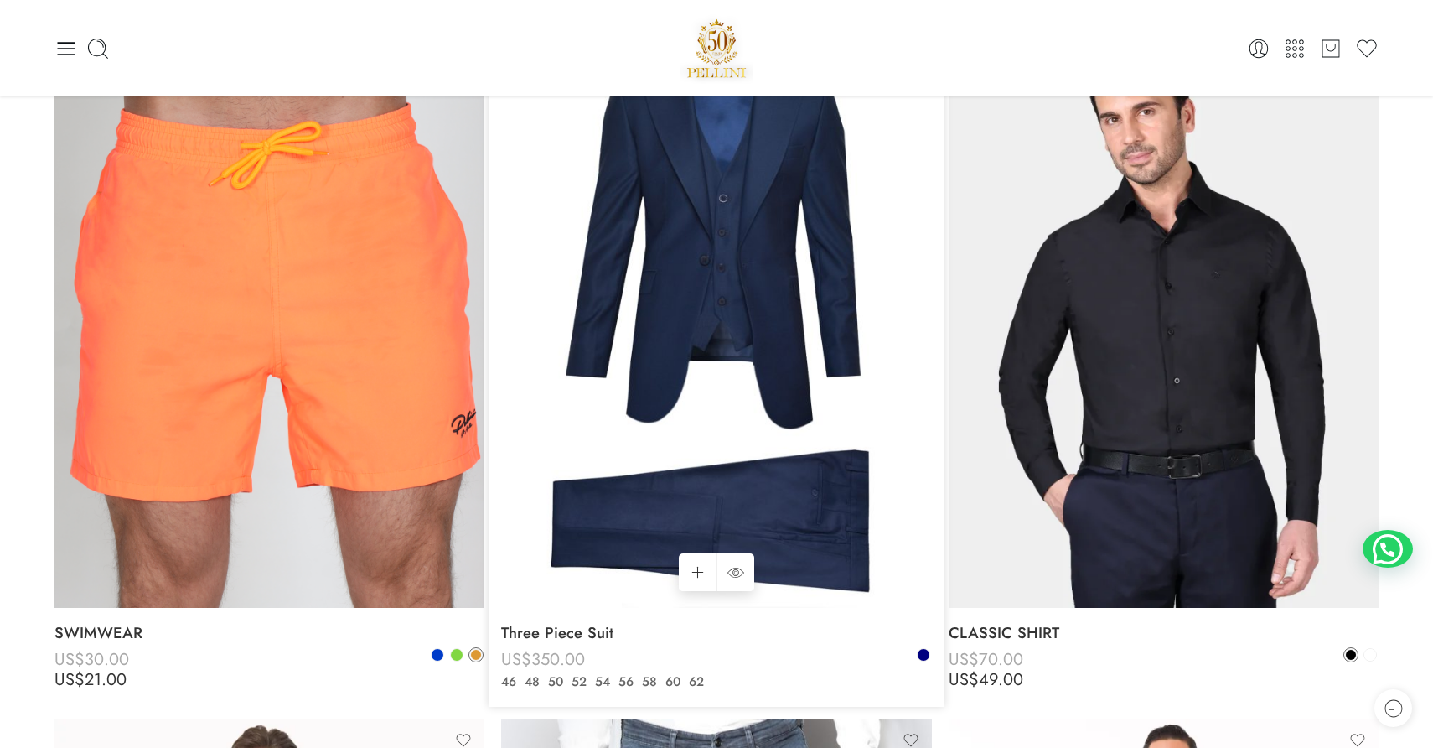
drag, startPoint x: 731, startPoint y: 277, endPoint x: 644, endPoint y: 318, distance: 96.3
click at [644, 318] on img at bounding box center [716, 320] width 430 height 573
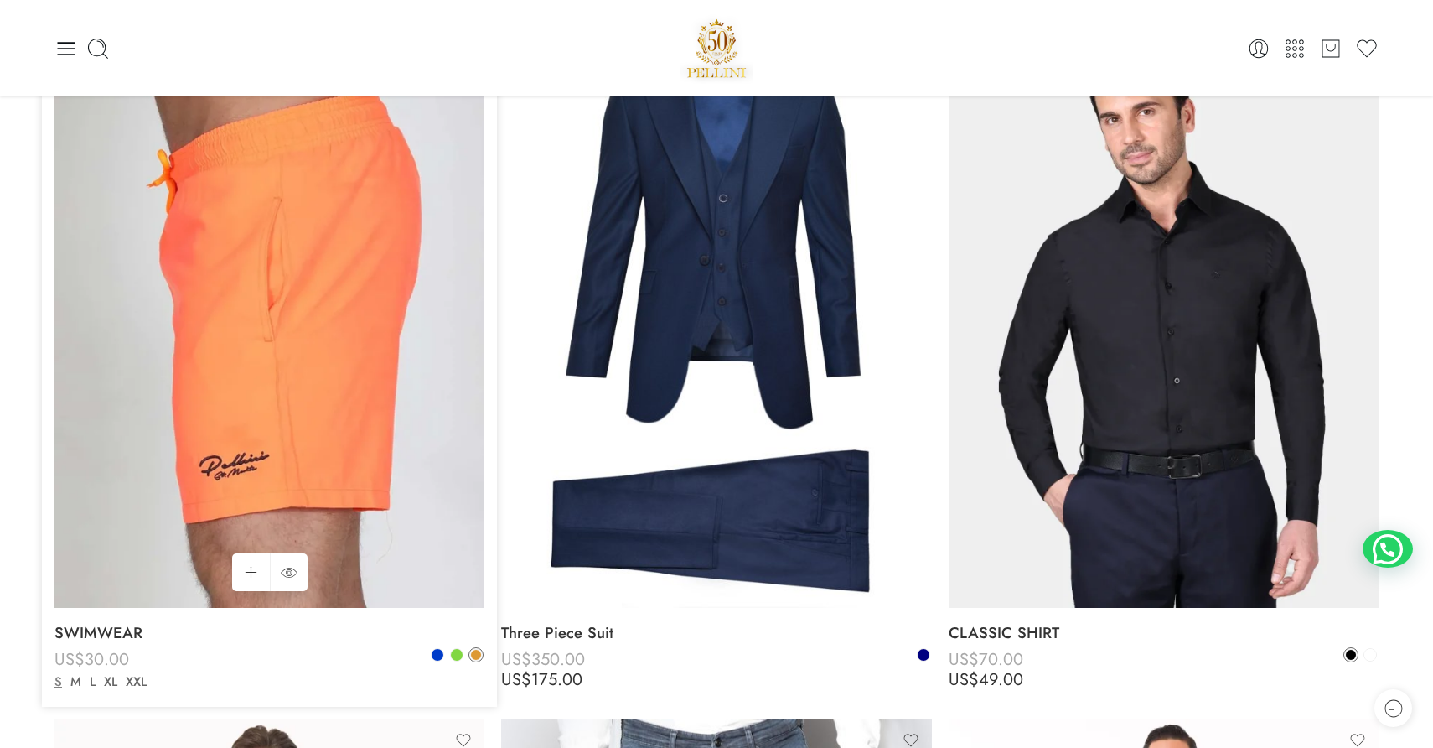
scroll to position [503, 0]
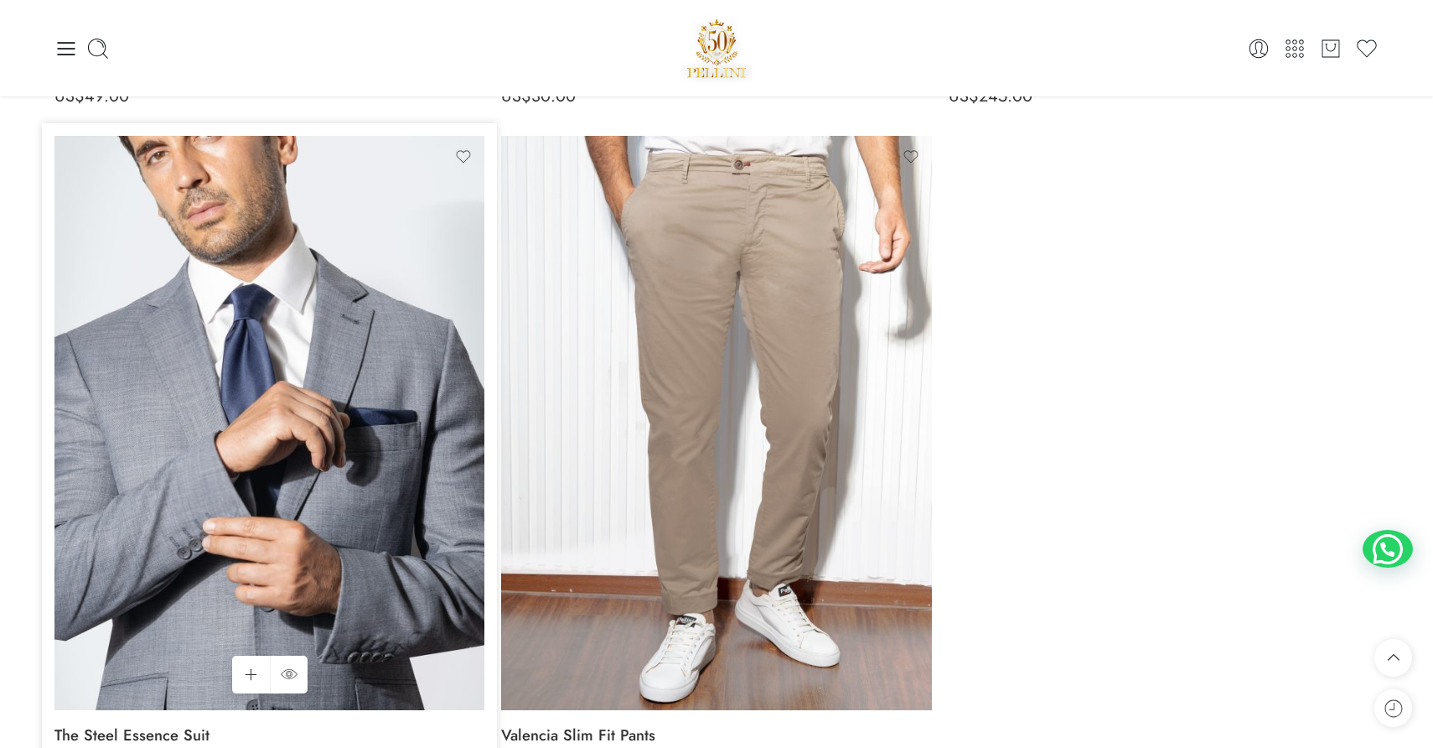
scroll to position [12479, 0]
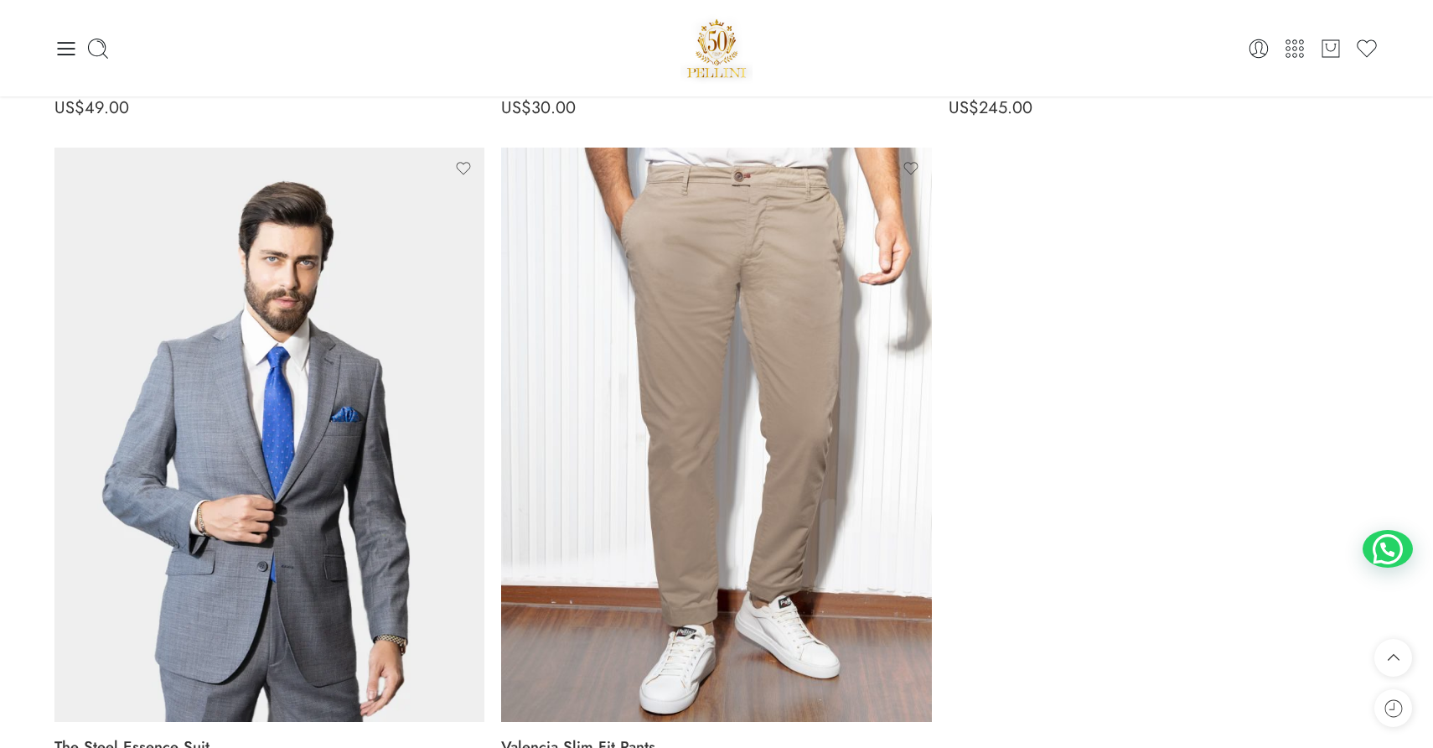
drag, startPoint x: 319, startPoint y: 195, endPoint x: 1108, endPoint y: 3, distance: 811.8
